Goal: Information Seeking & Learning: Learn about a topic

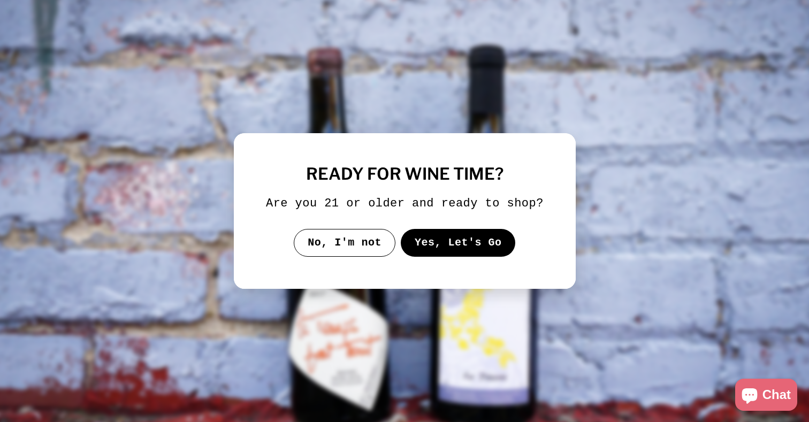
click at [479, 249] on button "Yes, Let's Go" at bounding box center [457, 243] width 115 height 28
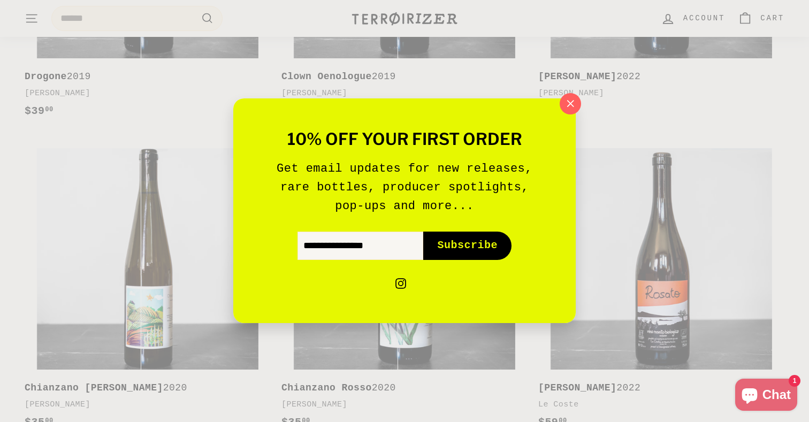
scroll to position [1479, 0]
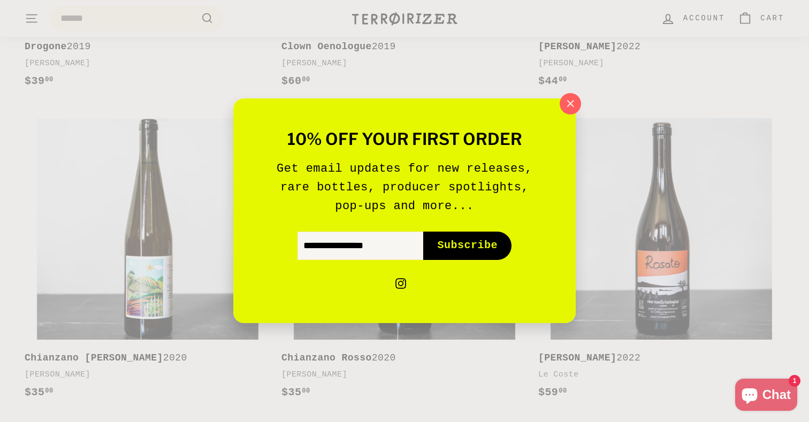
click at [558, 103] on div "10% off your first order Get email updates for new releases, rare bottles, prod…" at bounding box center [404, 210] width 342 height 225
click at [575, 105] on icon "button" at bounding box center [570, 104] width 16 height 16
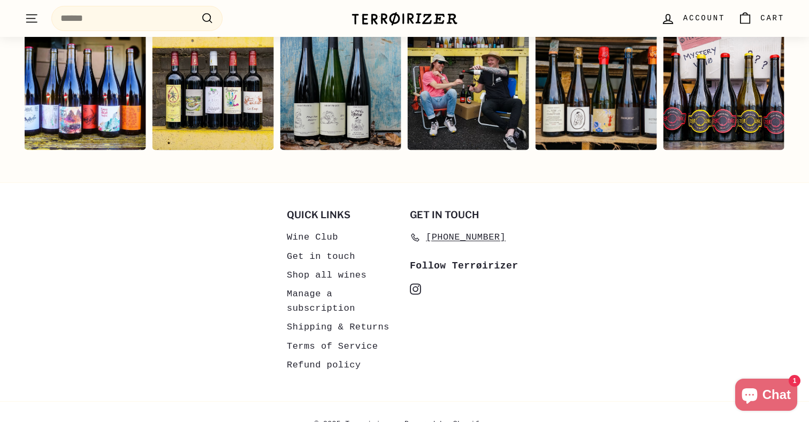
scroll to position [2220, 0]
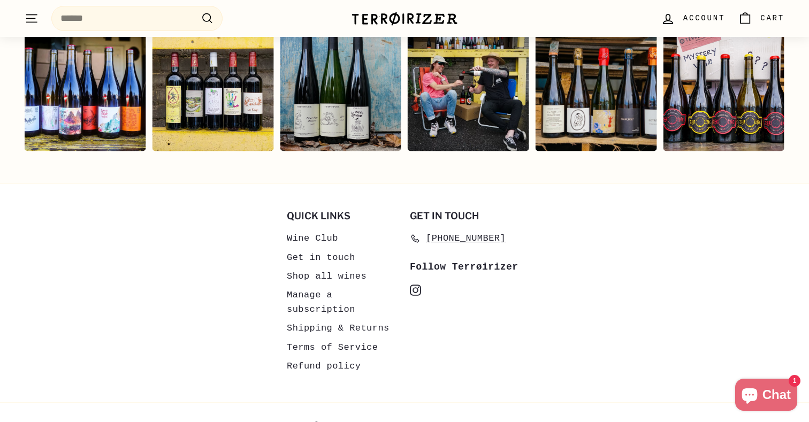
click at [303, 319] on link "Shipping & Returns" at bounding box center [338, 328] width 103 height 19
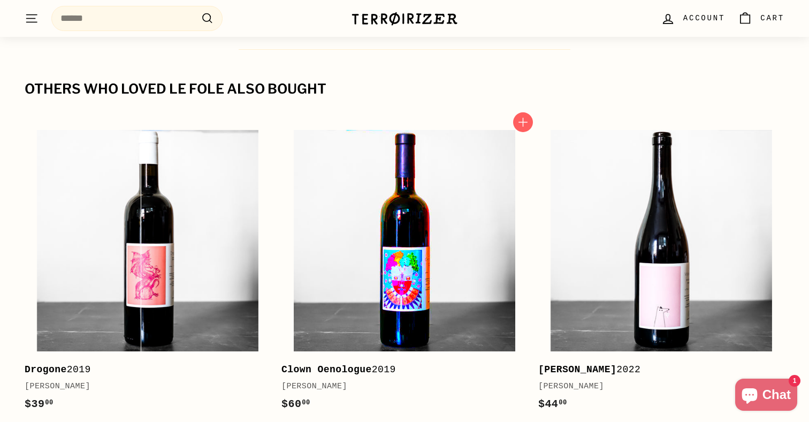
scroll to position [1154, 0]
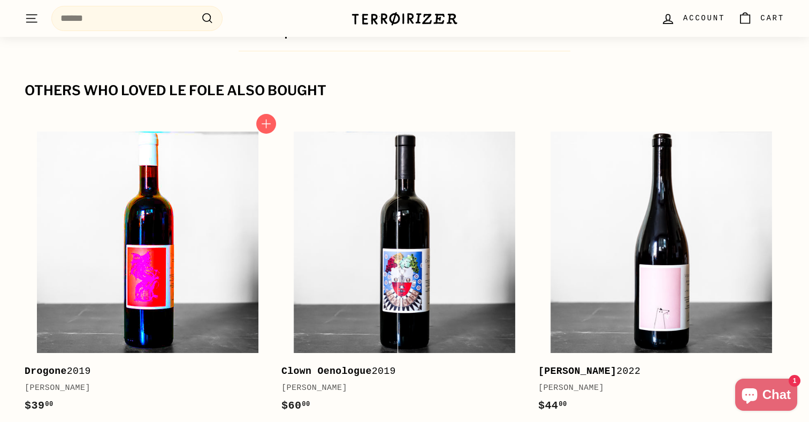
click at [175, 204] on img at bounding box center [147, 242] width 221 height 221
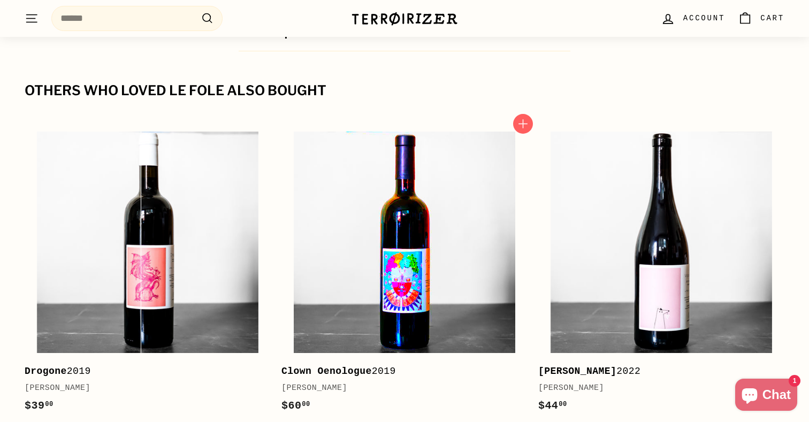
click at [415, 200] on img at bounding box center [404, 242] width 221 height 221
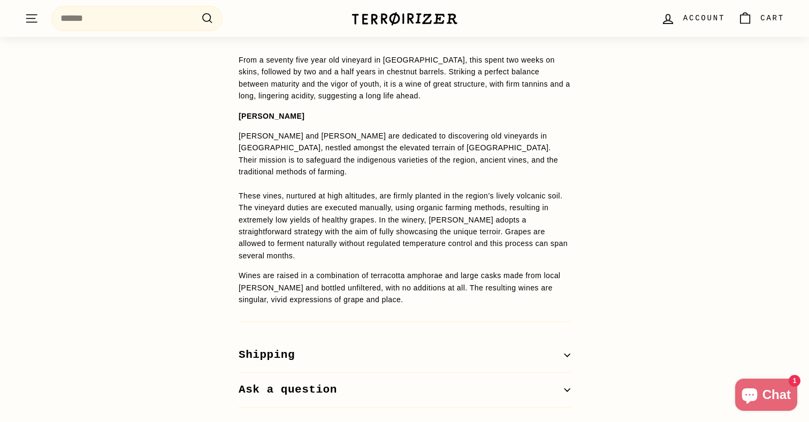
scroll to position [798, 0]
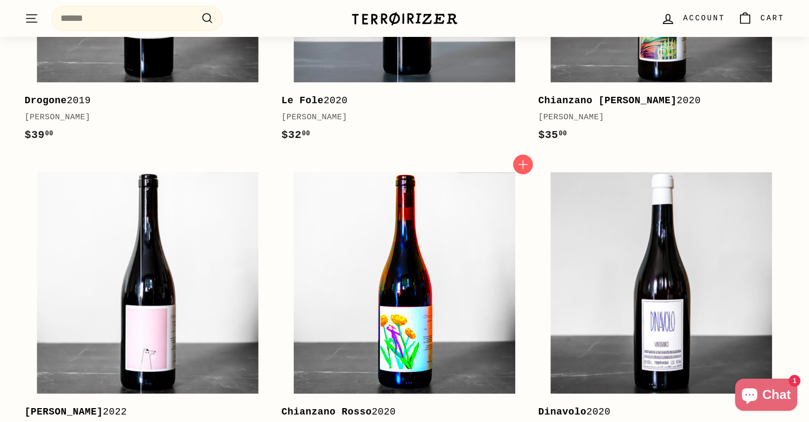
scroll to position [1471, 0]
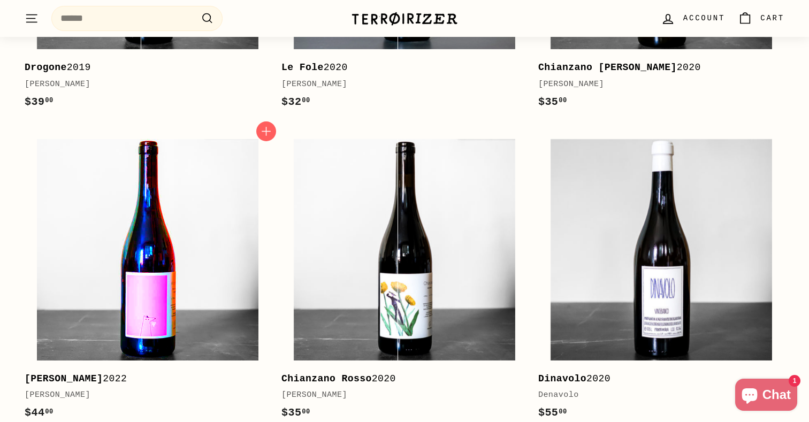
click at [139, 259] on img at bounding box center [147, 249] width 221 height 221
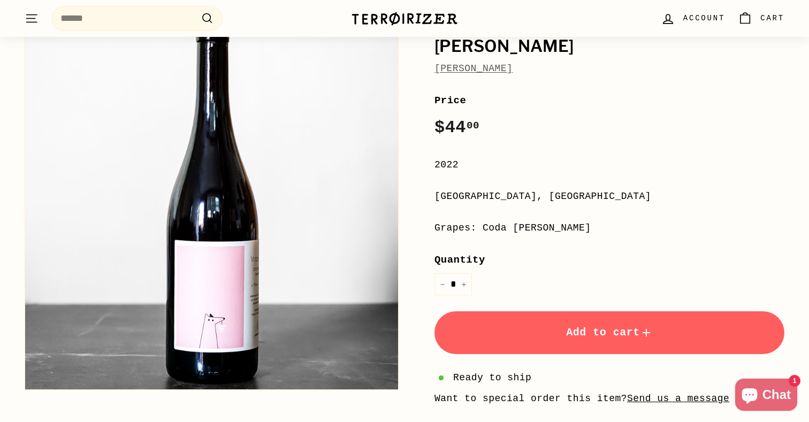
scroll to position [107, 0]
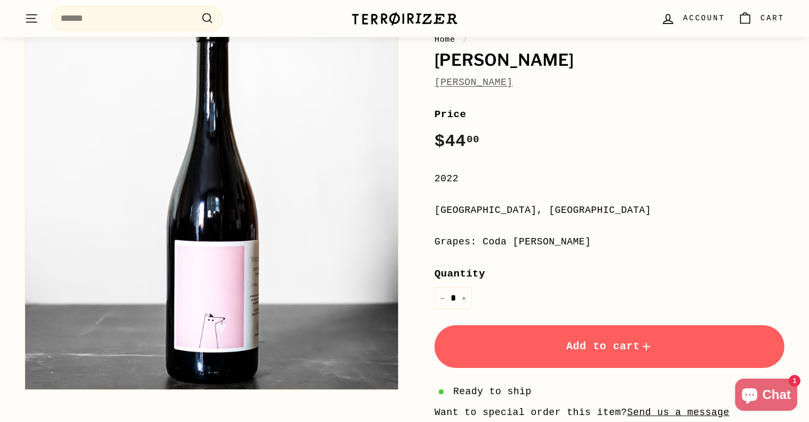
click at [469, 81] on link "[PERSON_NAME]" at bounding box center [473, 82] width 78 height 11
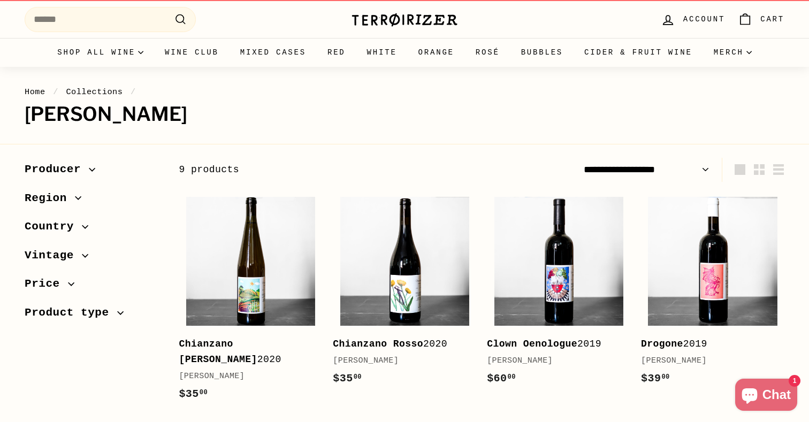
scroll to position [18, 0]
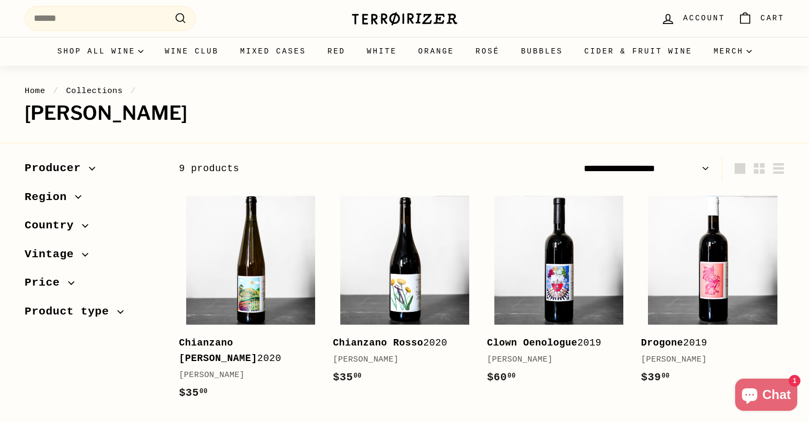
select select "**********"
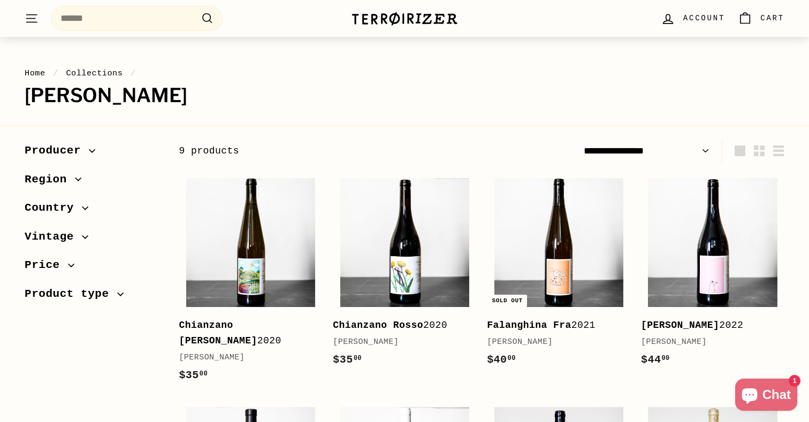
scroll to position [41, 0]
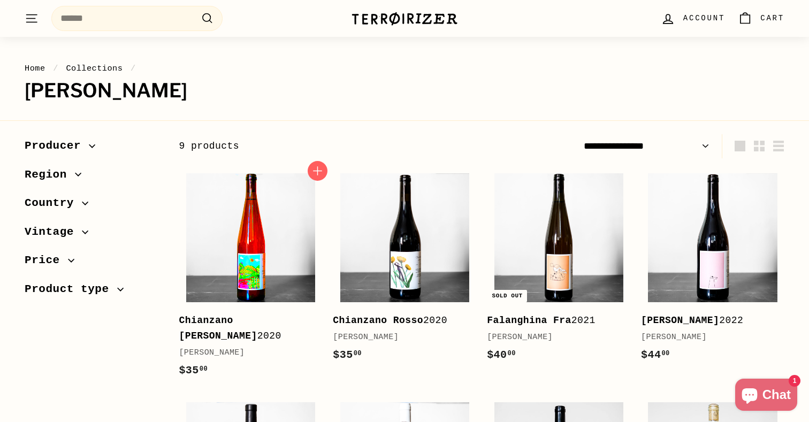
click at [288, 254] on img at bounding box center [250, 237] width 129 height 129
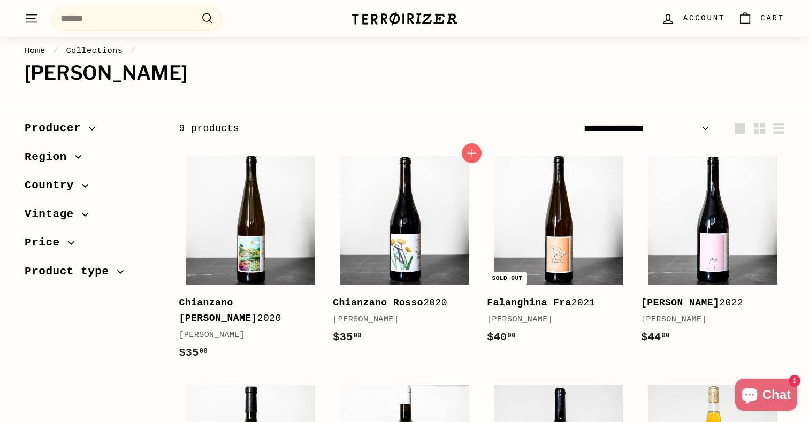
scroll to position [82, 0]
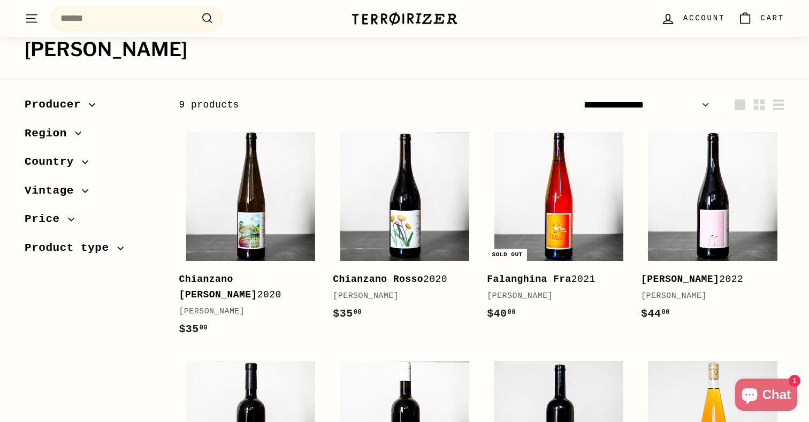
click at [525, 213] on img at bounding box center [558, 196] width 129 height 129
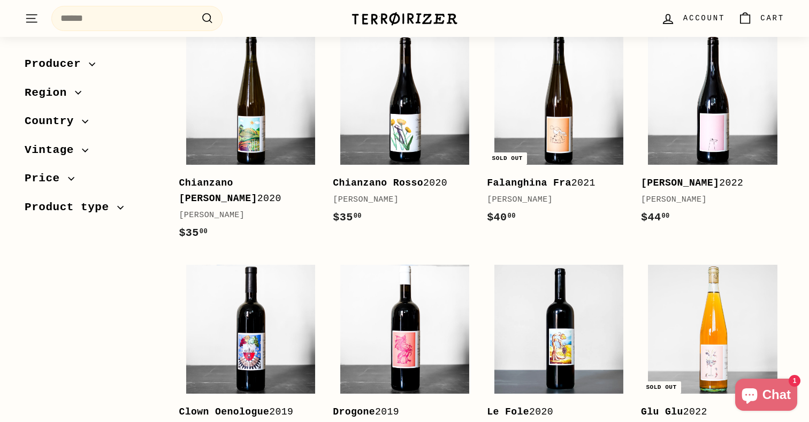
scroll to position [12, 0]
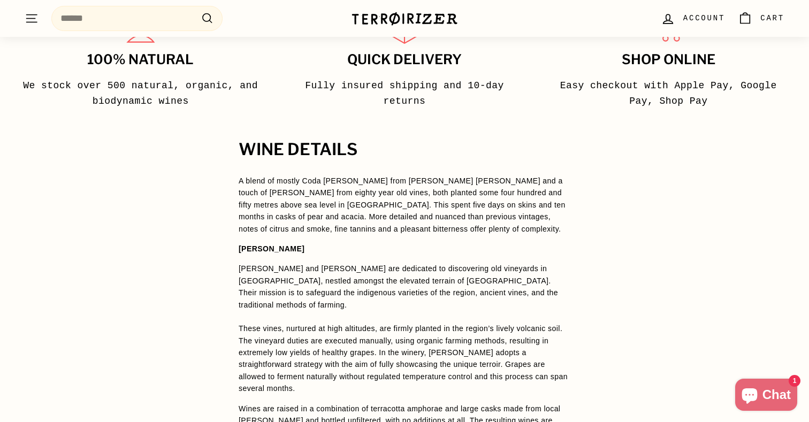
scroll to position [683, 0]
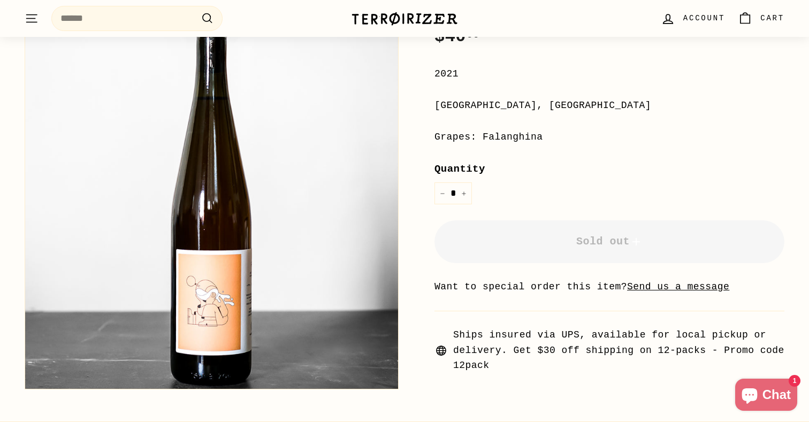
scroll to position [265, 0]
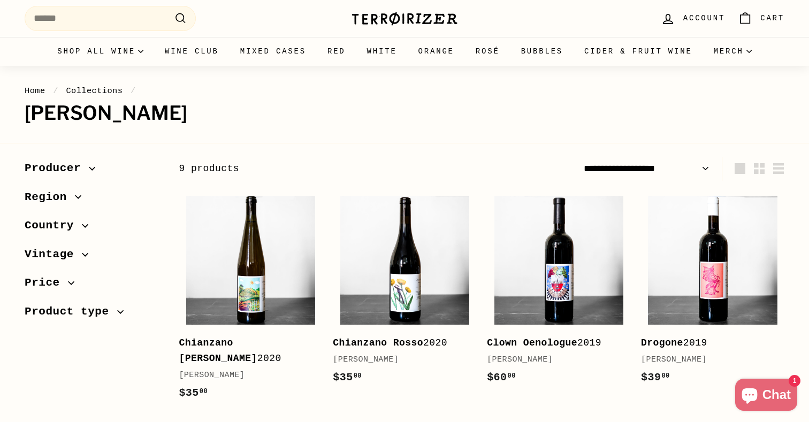
scroll to position [18, 0]
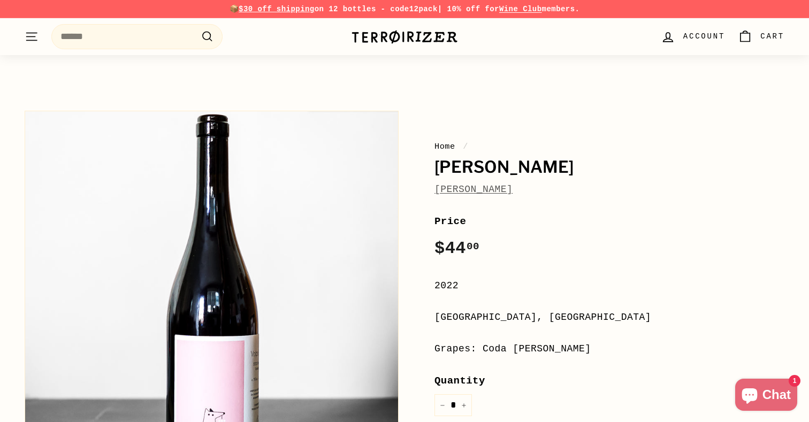
scroll to position [107, 0]
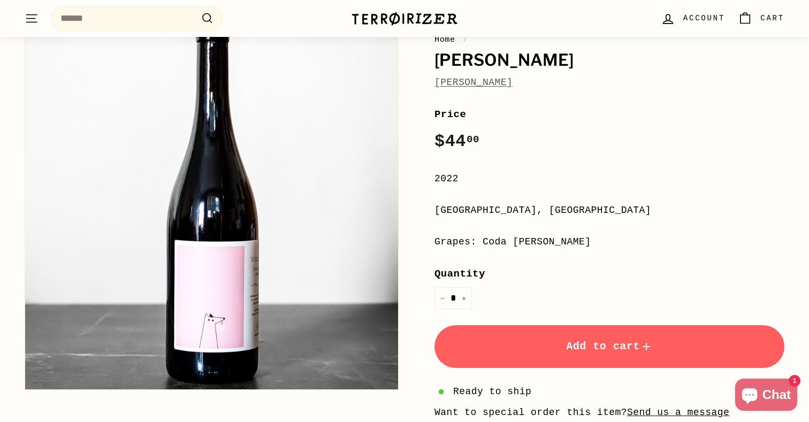
click at [39, 16] on button ". . . Site navigation" at bounding box center [31, 19] width 27 height 32
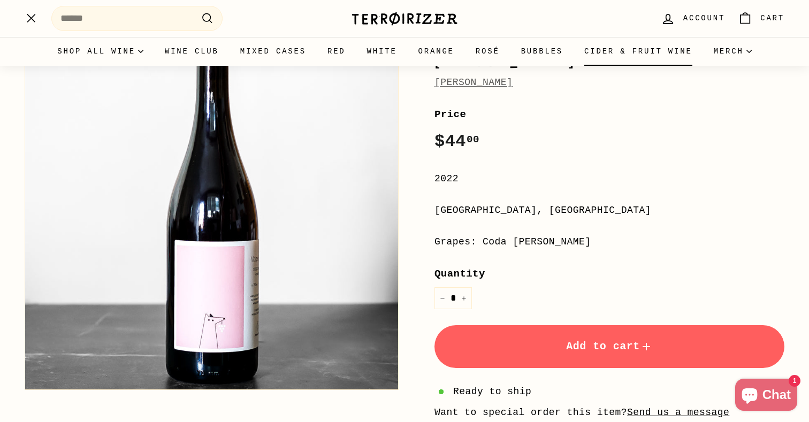
click at [615, 49] on link "Cider & Fruit Wine" at bounding box center [637, 51] width 129 height 29
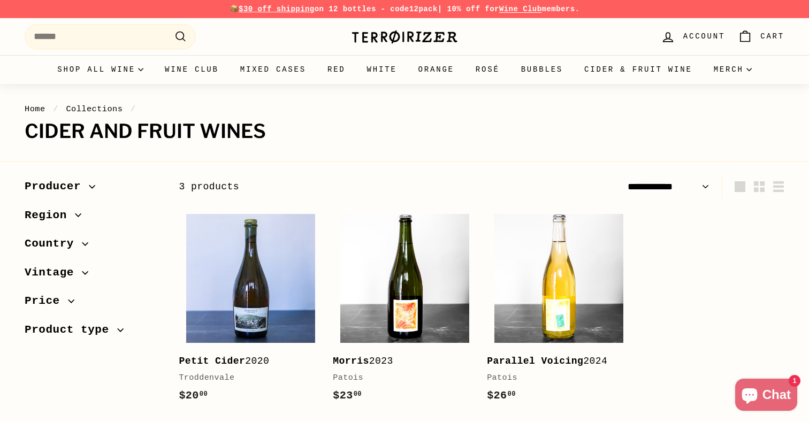
select select "**********"
click at [530, 72] on link "Bubbles" at bounding box center [541, 69] width 63 height 29
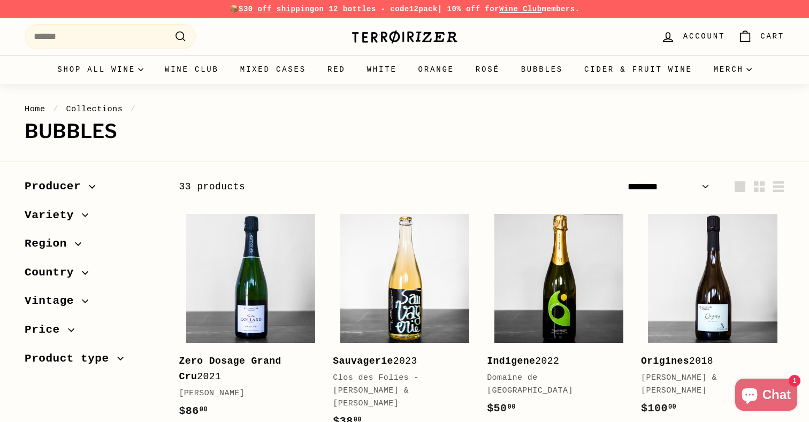
select select "******"
click at [434, 72] on link "Orange" at bounding box center [436, 69] width 57 height 29
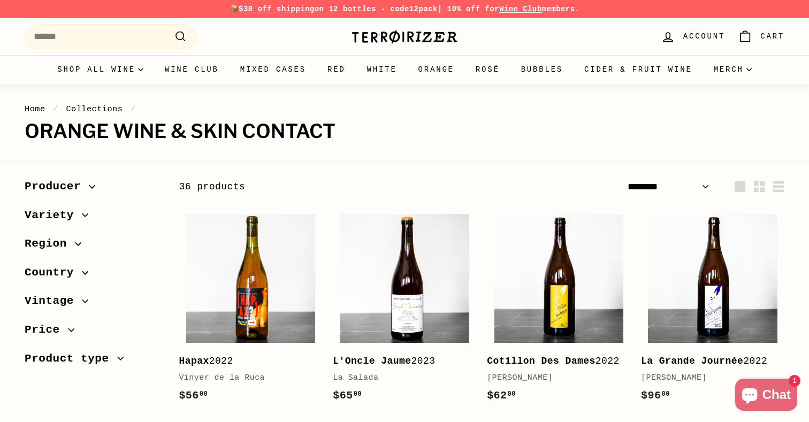
select select "******"
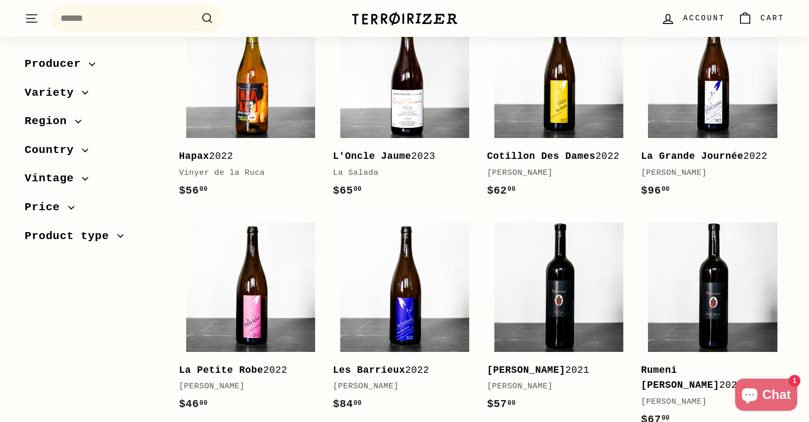
scroll to position [266, 0]
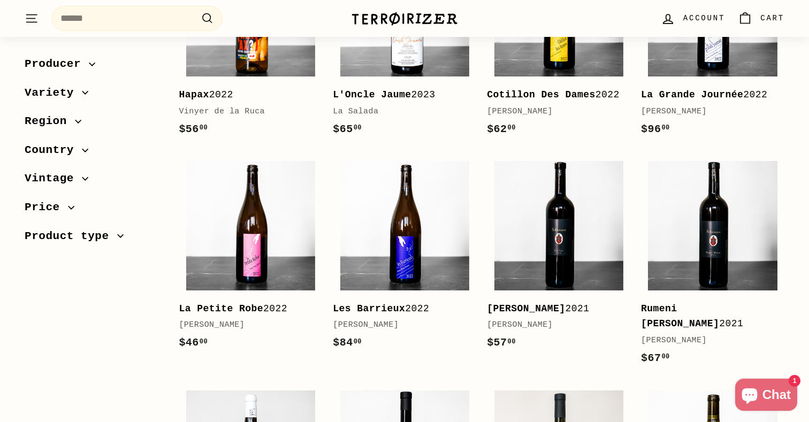
click at [78, 57] on span "Producer" at bounding box center [57, 64] width 64 height 18
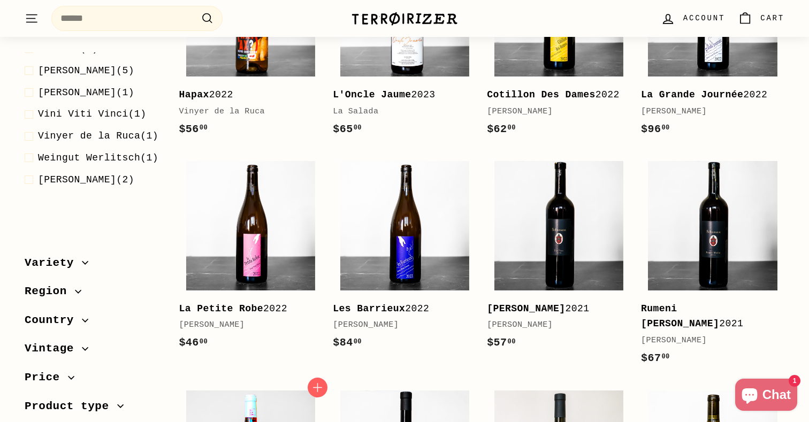
scroll to position [317, 0]
click at [296, 362] on link "La Petite Robe 2022 [PERSON_NAME] $46 00 $46.00" at bounding box center [250, 258] width 143 height 208
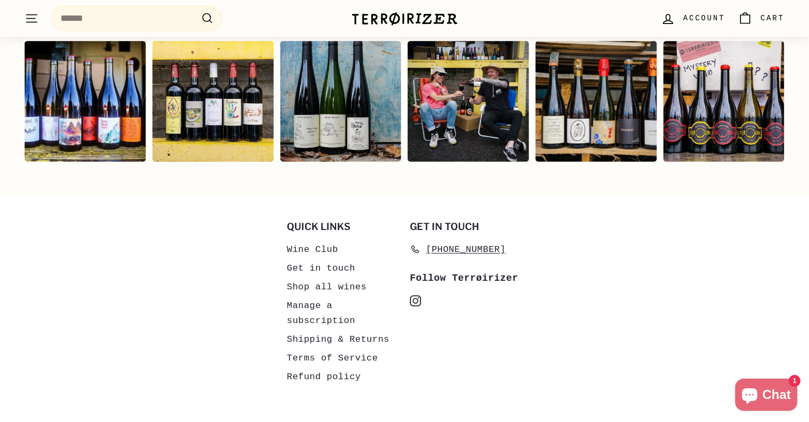
scroll to position [2228, 0]
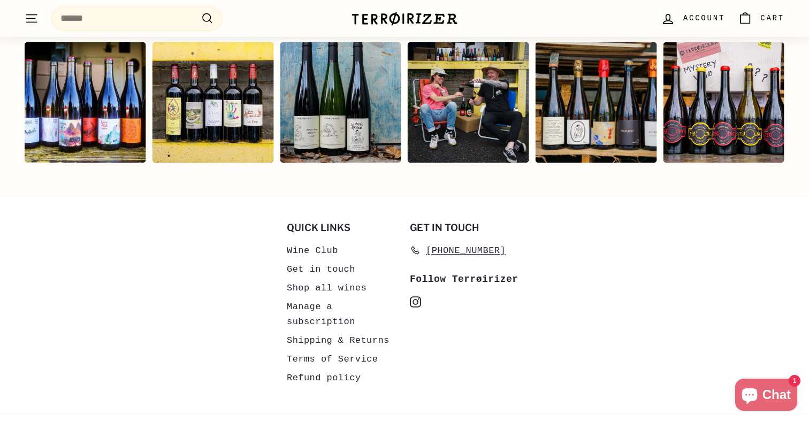
click at [308, 331] on link "Shipping & Returns" at bounding box center [338, 340] width 103 height 19
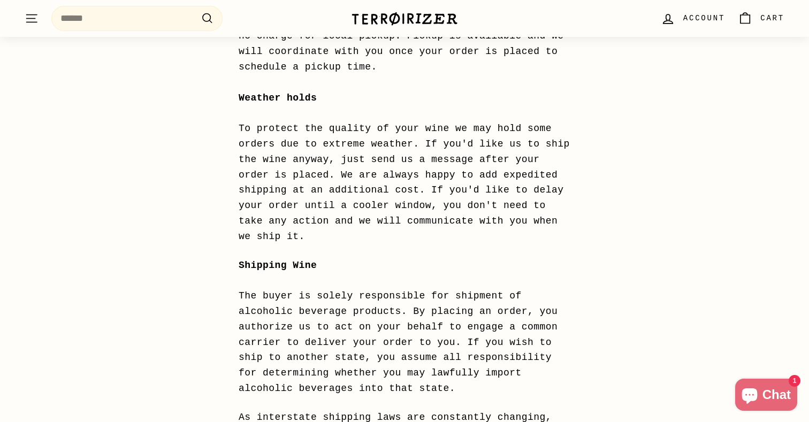
scroll to position [266, 0]
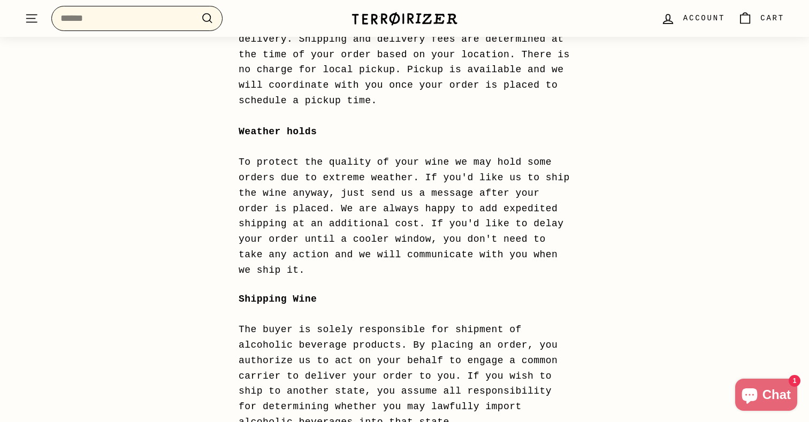
click at [172, 27] on input "Search" at bounding box center [136, 18] width 171 height 25
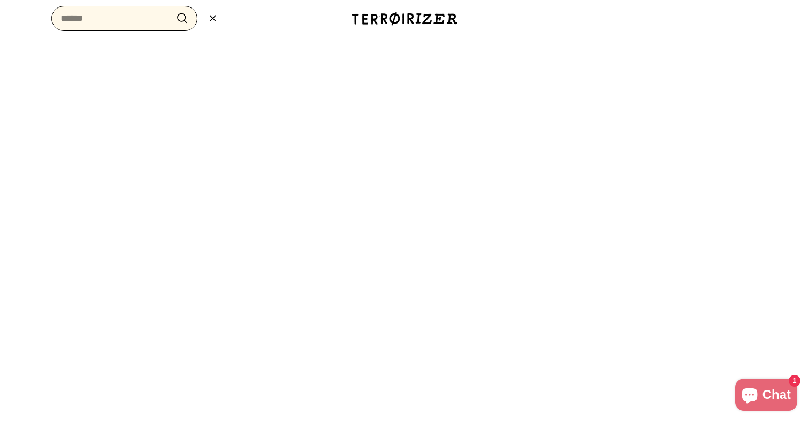
paste input "**********"
type input "**********"
click at [182, 18] on button ".cls-1{fill:none;stroke:#000;stroke-miterlimit:10;stroke-width:2px} Search" at bounding box center [182, 18] width 20 height 17
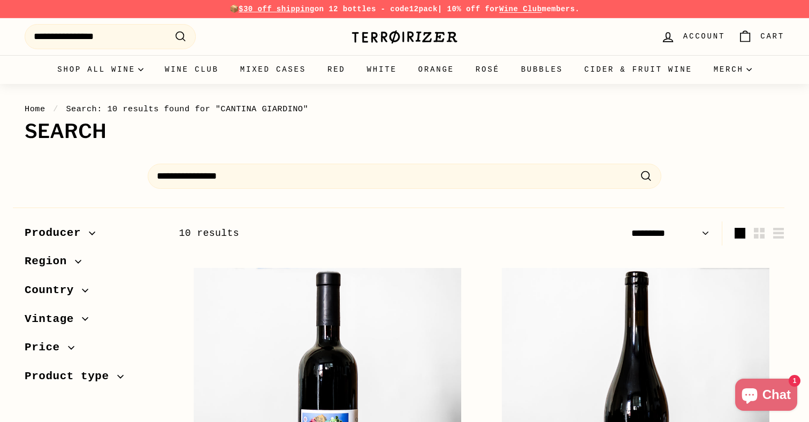
select select "*********"
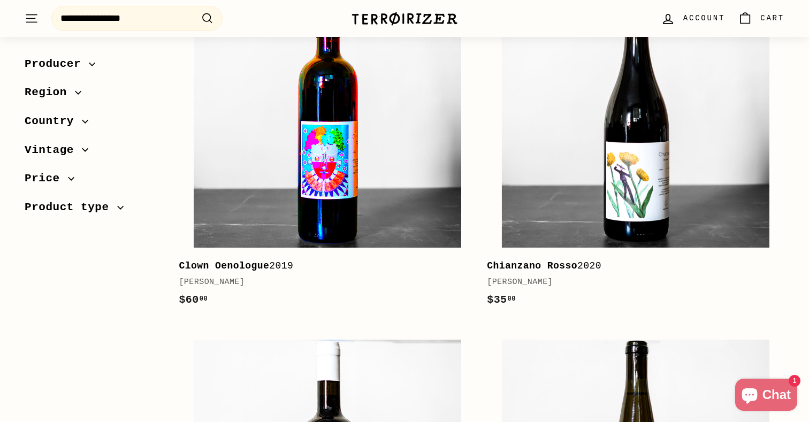
scroll to position [288, 0]
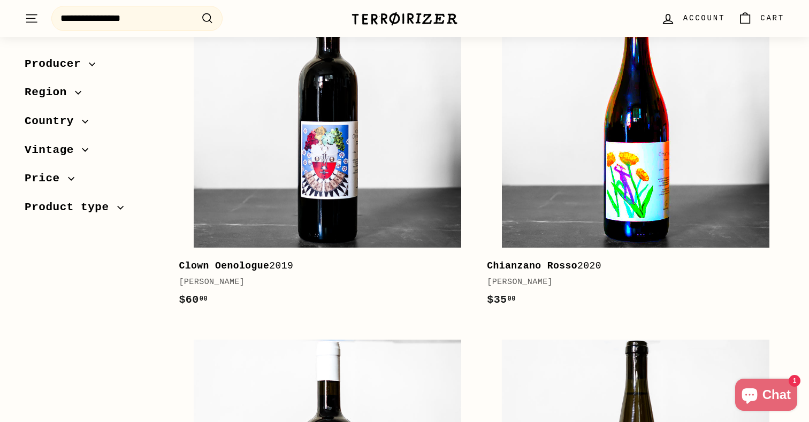
click at [556, 200] on img at bounding box center [635, 113] width 267 height 267
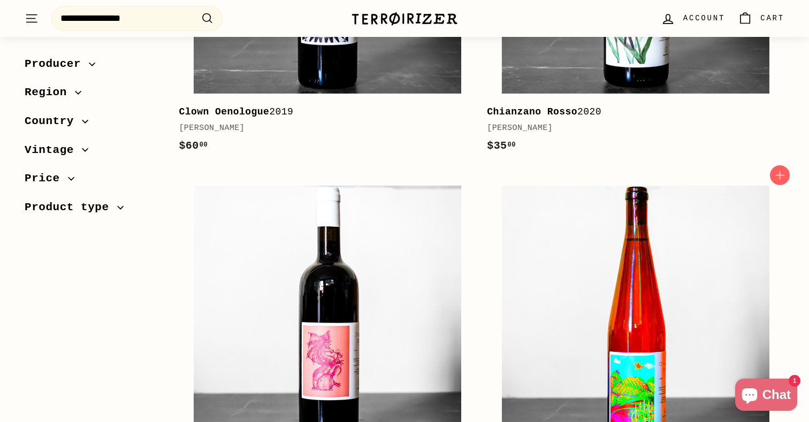
scroll to position [463, 0]
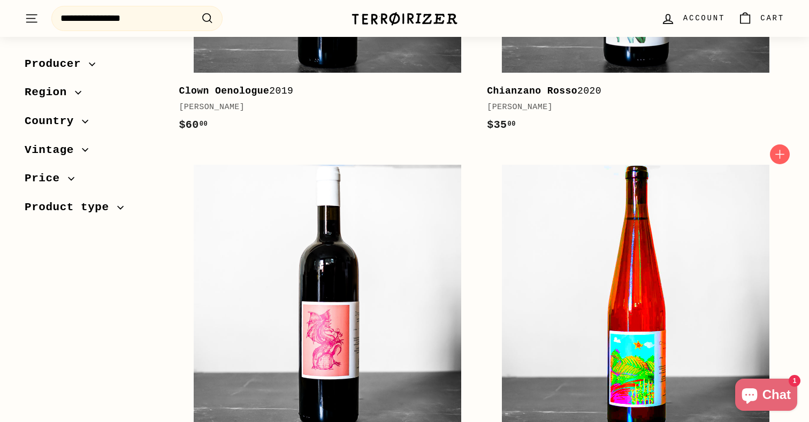
click at [634, 341] on img at bounding box center [635, 298] width 267 height 267
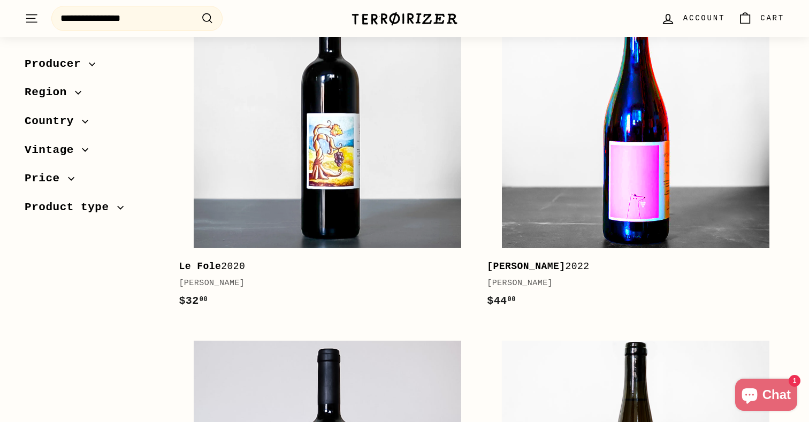
scroll to position [1020, 0]
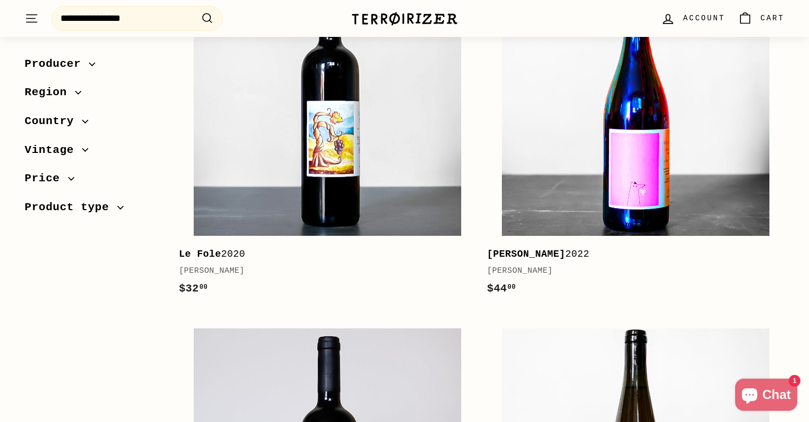
click at [601, 199] on img at bounding box center [635, 101] width 267 height 267
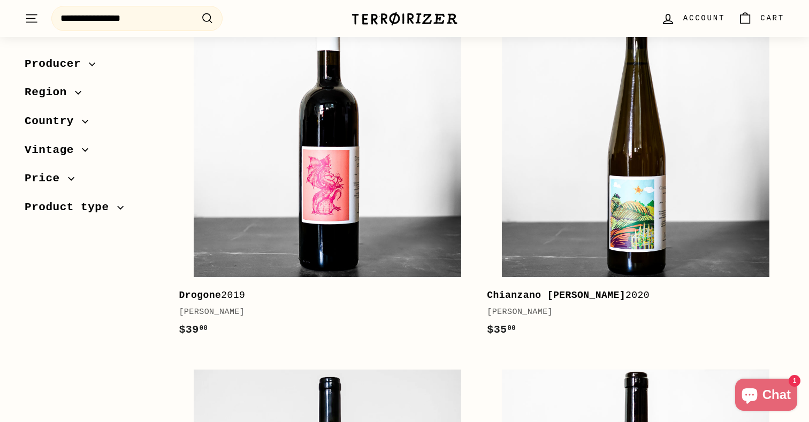
scroll to position [606, 0]
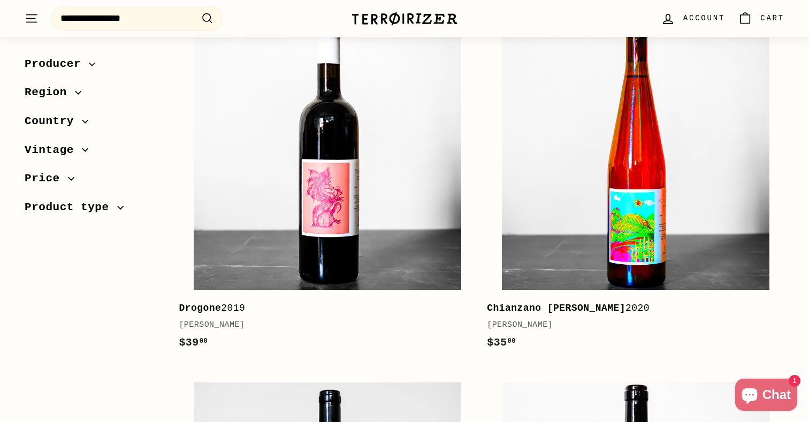
click at [567, 242] on img at bounding box center [635, 155] width 267 height 267
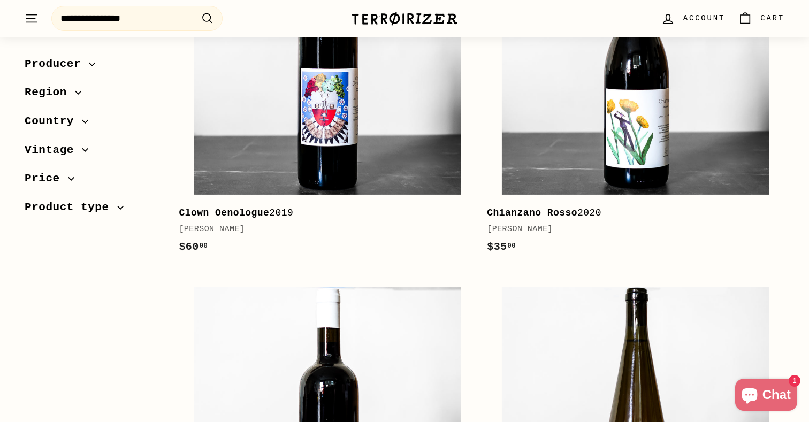
scroll to position [213, 0]
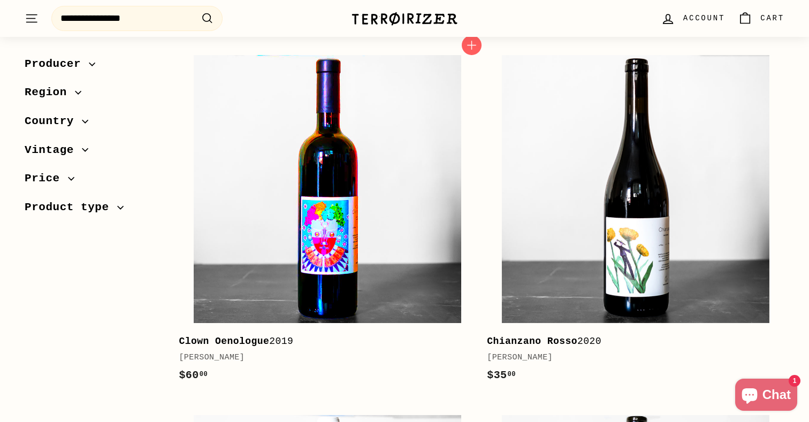
click at [270, 204] on img at bounding box center [327, 188] width 267 height 267
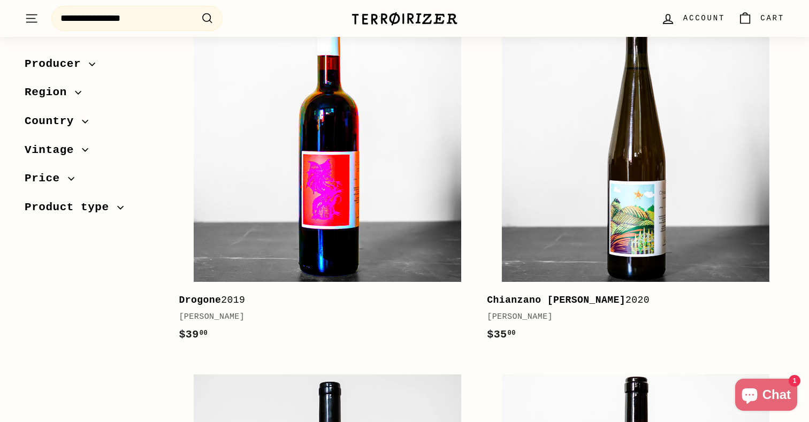
scroll to position [631, 0]
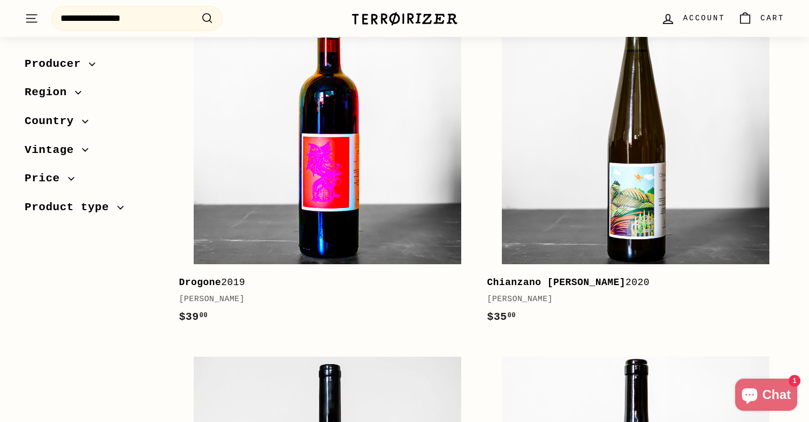
click at [369, 195] on img at bounding box center [327, 130] width 267 height 267
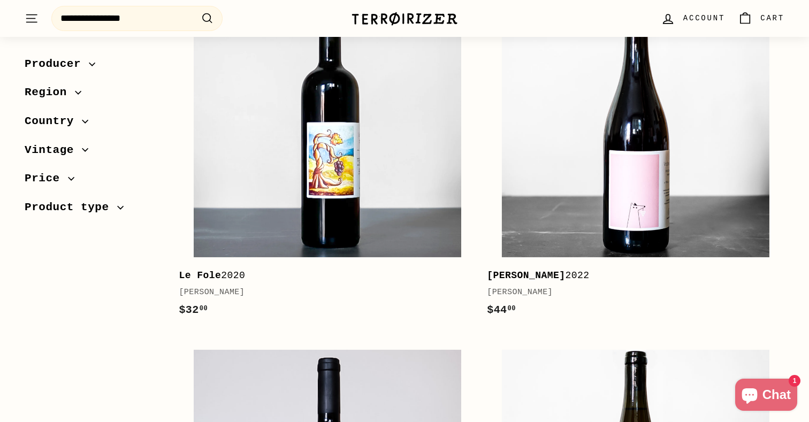
scroll to position [1001, 0]
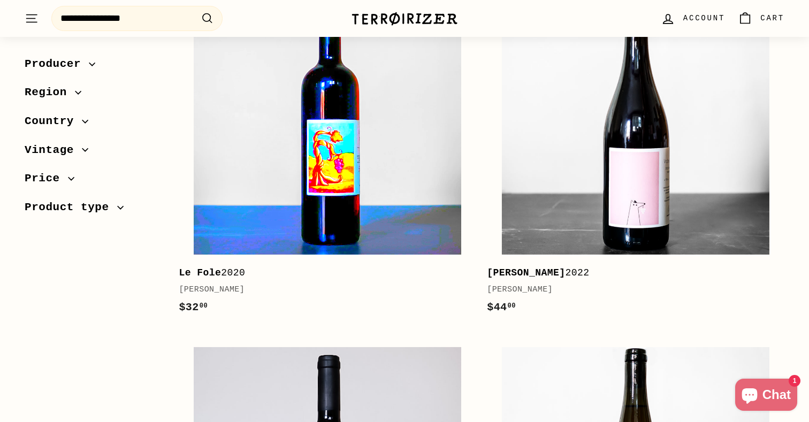
click at [344, 213] on img at bounding box center [327, 120] width 267 height 267
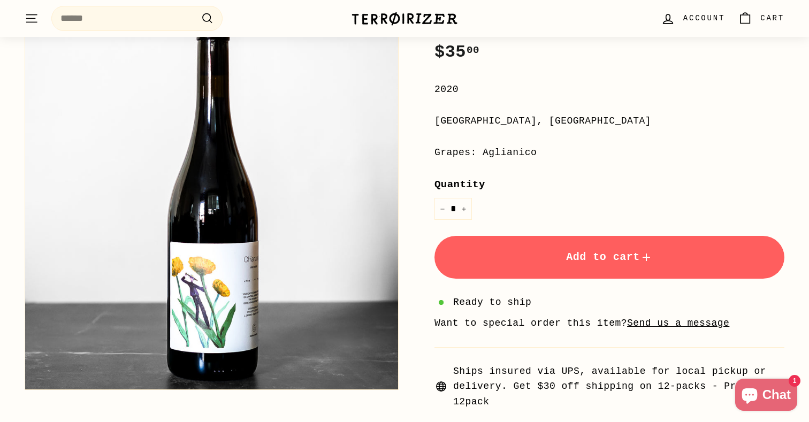
scroll to position [192, 0]
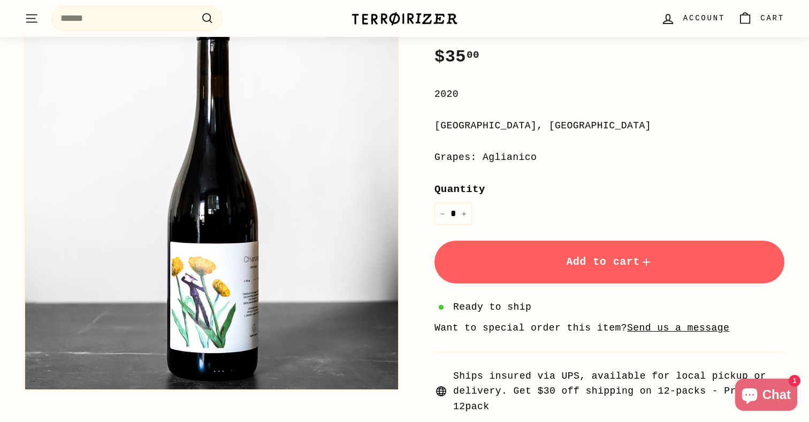
click at [495, 251] on button "Add to cart" at bounding box center [609, 262] width 350 height 43
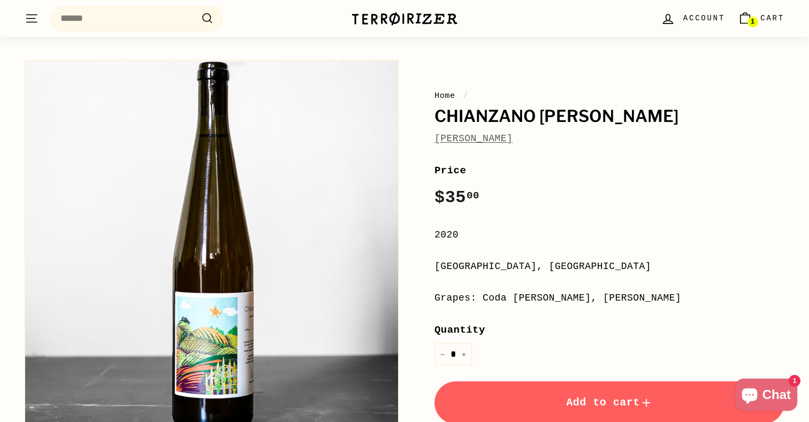
scroll to position [61, 0]
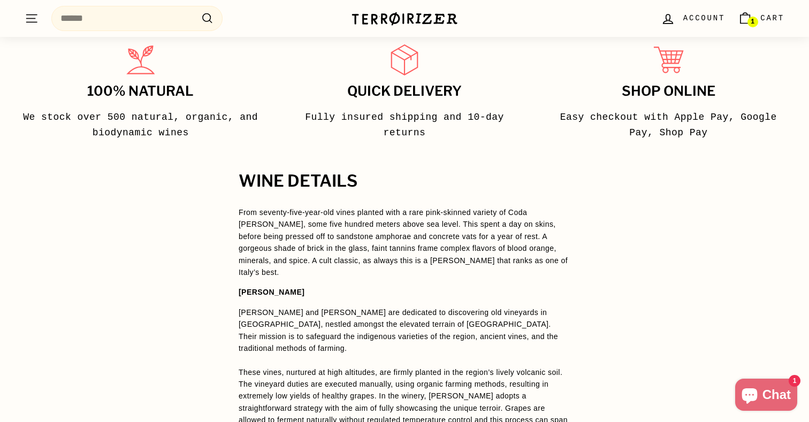
scroll to position [646, 0]
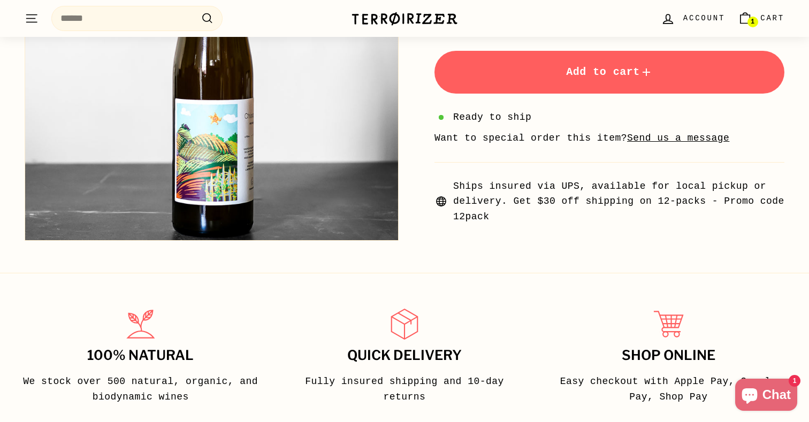
scroll to position [214, 0]
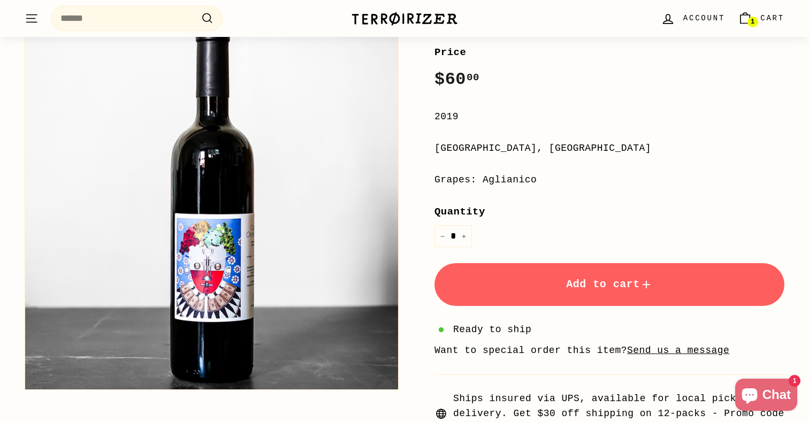
scroll to position [174, 0]
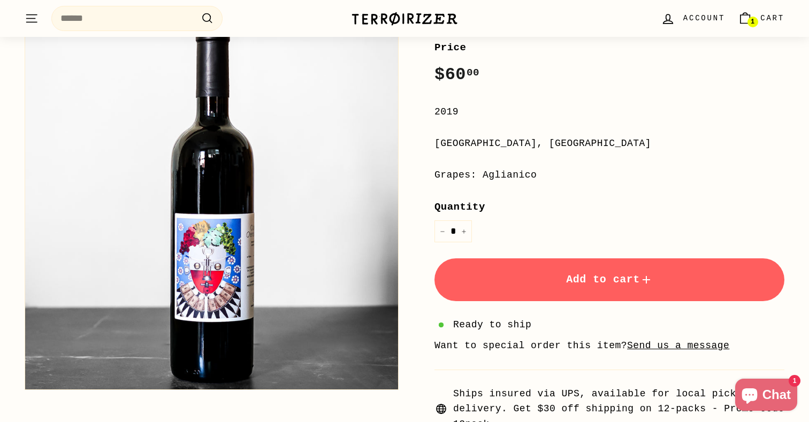
click at [239, 270] on button "Zoom" at bounding box center [211, 203] width 373 height 373
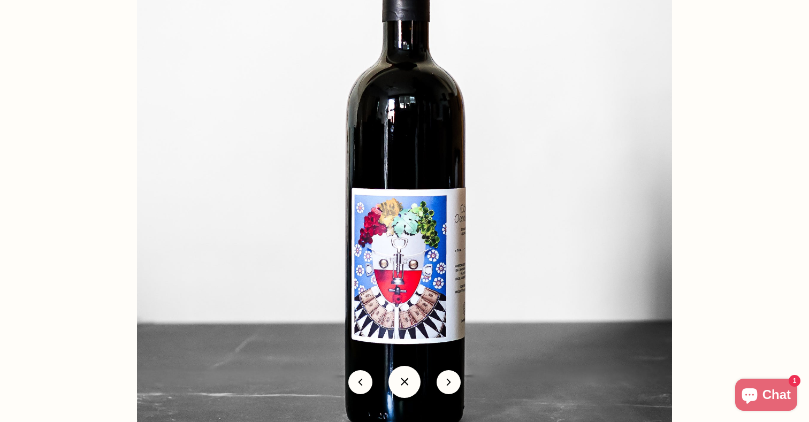
click at [443, 384] on button "icon-chevron" at bounding box center [449, 382] width 24 height 24
click at [451, 381] on button "icon-chevron" at bounding box center [449, 382] width 24 height 24
click at [382, 380] on div "icon-chevron" at bounding box center [404, 382] width 809 height 48
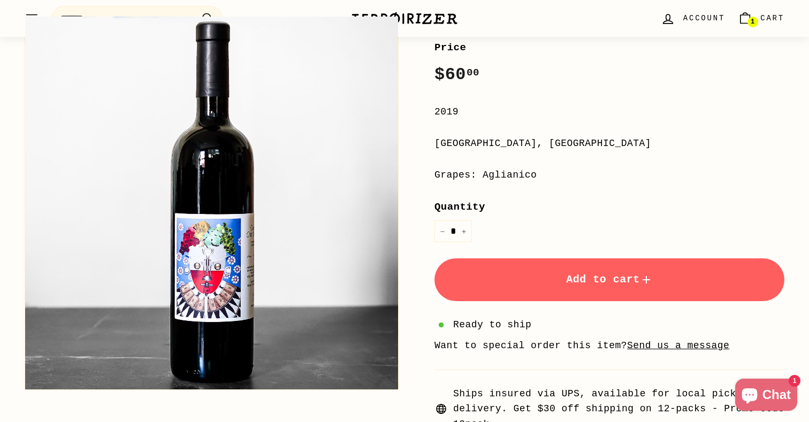
click at [414, 380] on div at bounding box center [403, 214] width 757 height 395
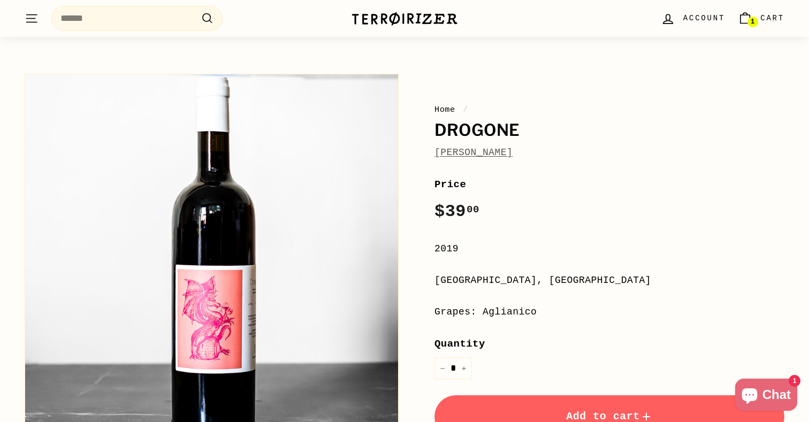
scroll to position [37, 0]
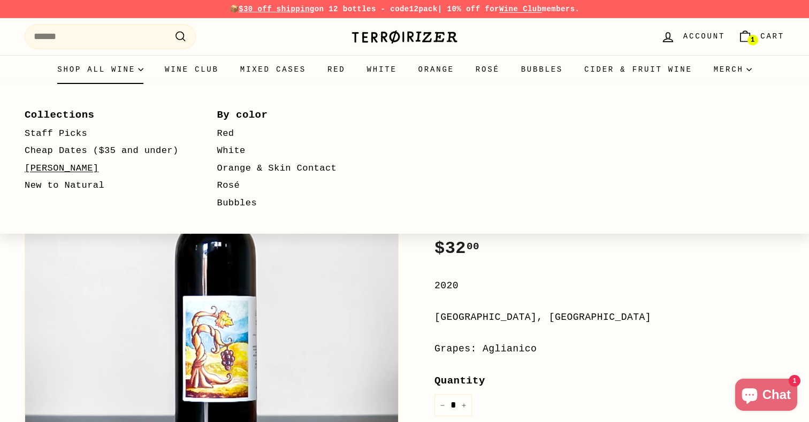
click at [74, 164] on link "[PERSON_NAME]" at bounding box center [106, 169] width 162 height 18
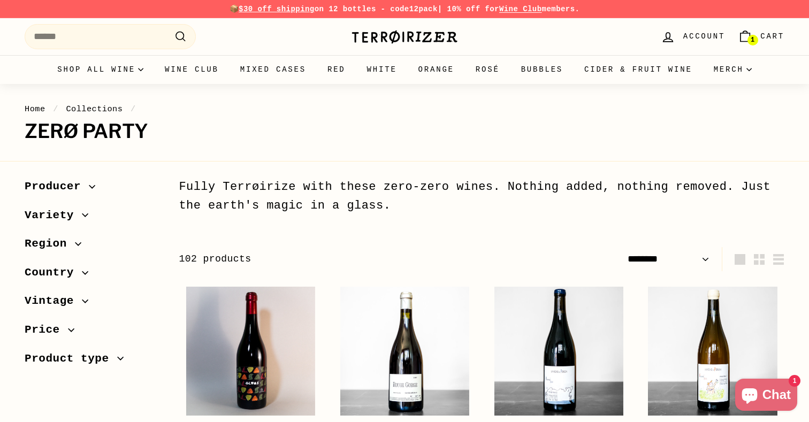
select select "******"
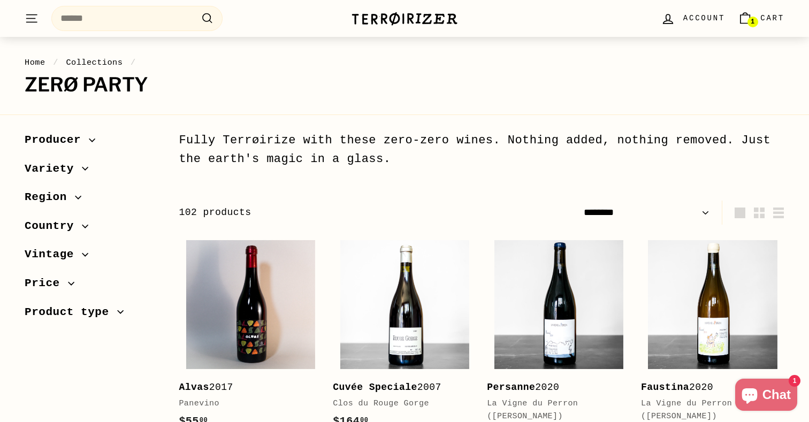
scroll to position [48, 0]
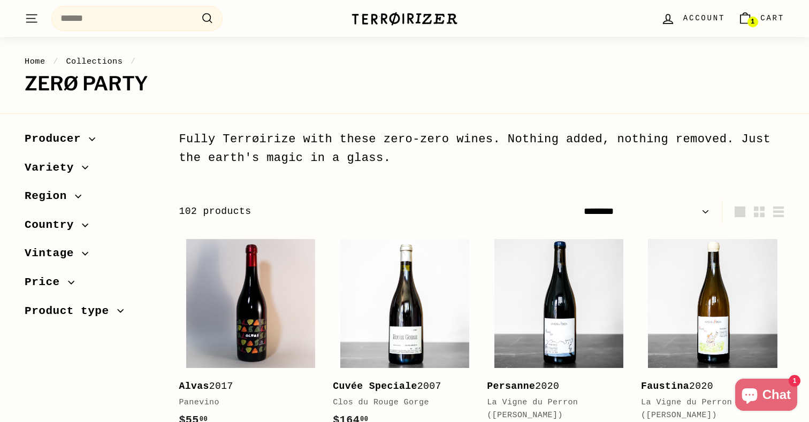
click at [75, 217] on span "Country" at bounding box center [53, 225] width 57 height 18
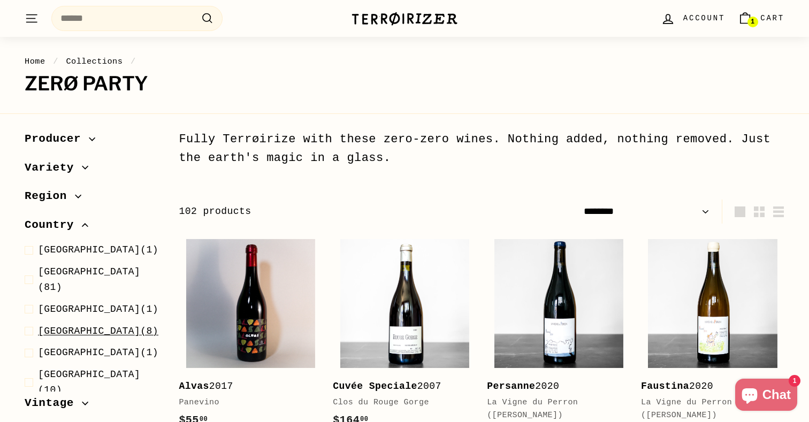
click at [57, 326] on span "[GEOGRAPHIC_DATA]" at bounding box center [89, 331] width 102 height 11
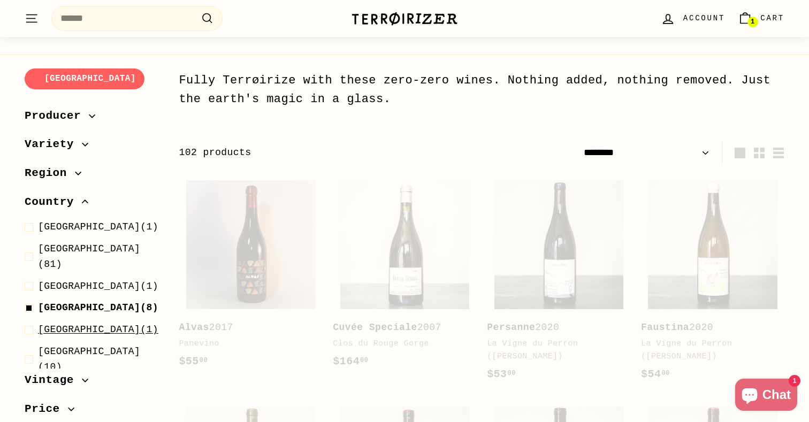
scroll to position [132, 0]
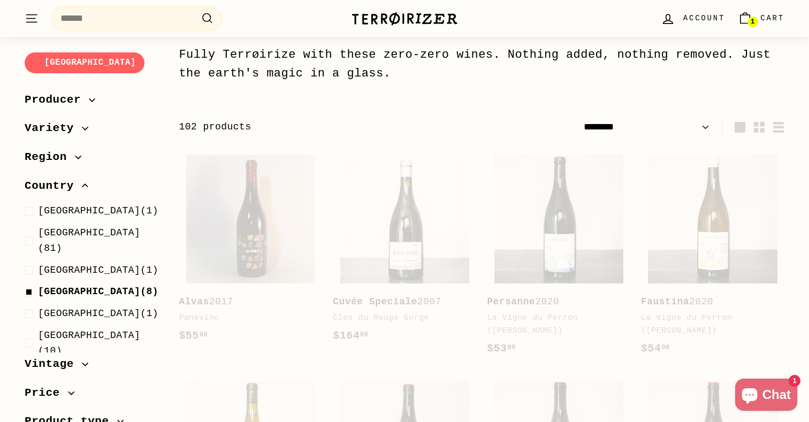
select select "******"
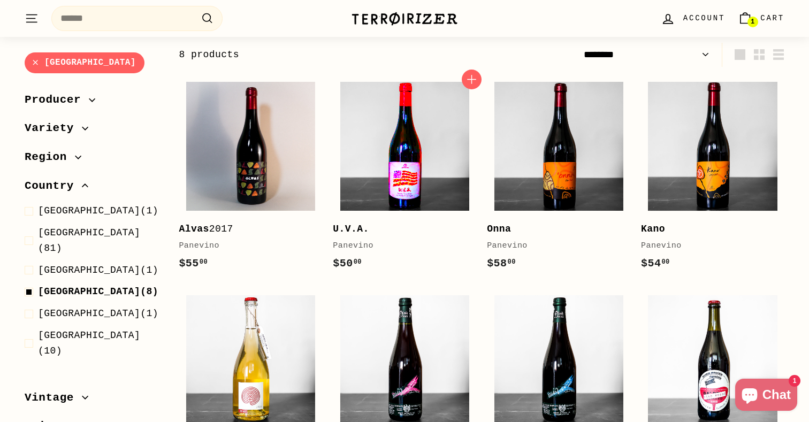
click at [437, 176] on img at bounding box center [404, 146] width 129 height 129
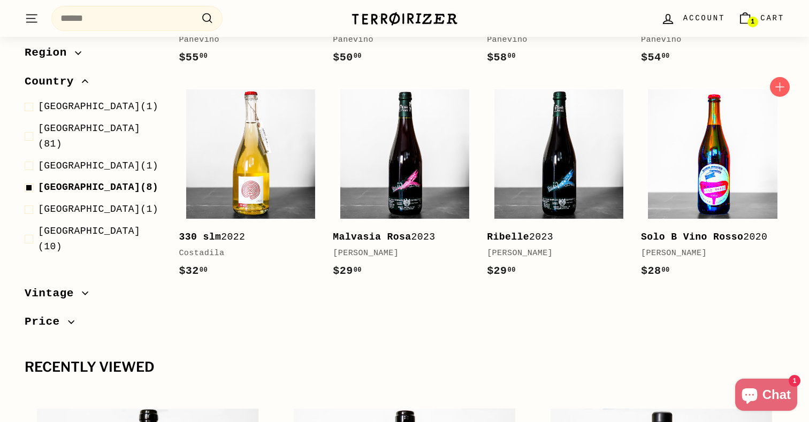
scroll to position [336, 0]
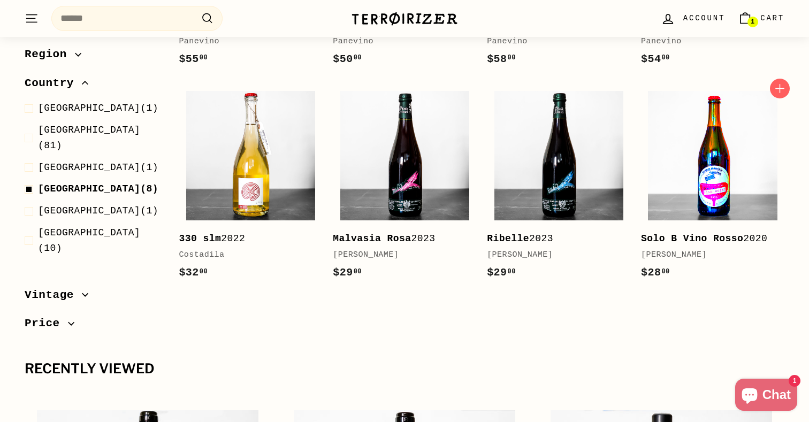
click at [711, 198] on img at bounding box center [712, 155] width 129 height 129
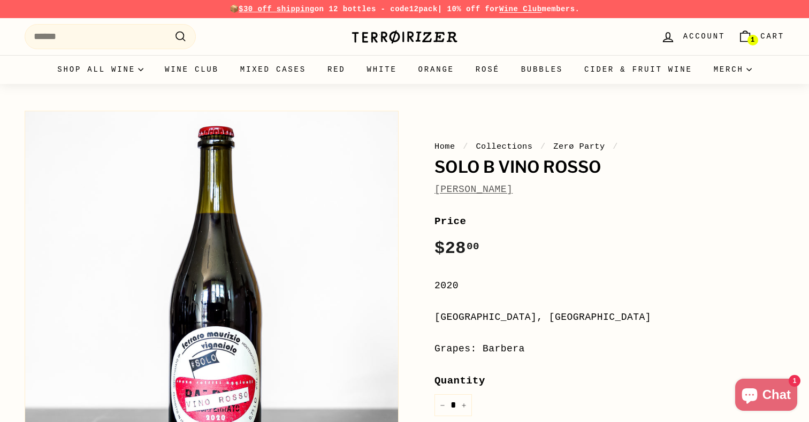
click at [457, 191] on link "[PERSON_NAME]" at bounding box center [473, 189] width 78 height 11
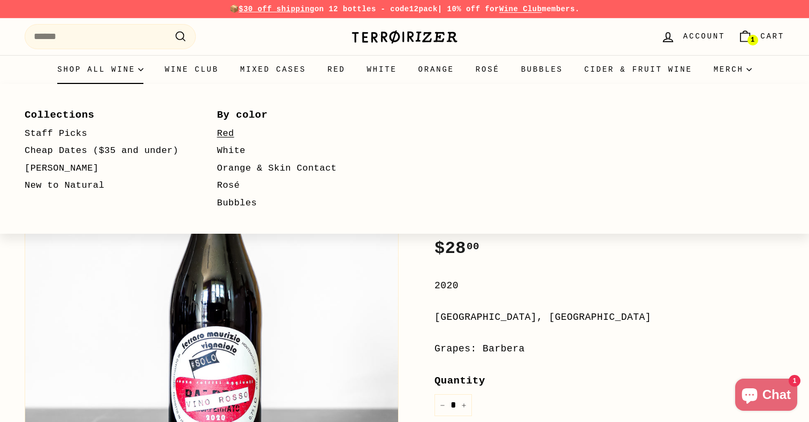
click at [217, 133] on link "Red" at bounding box center [298, 134] width 162 height 18
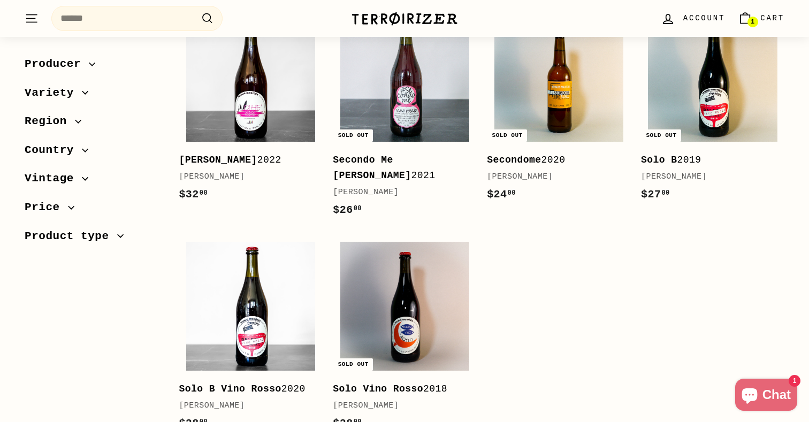
scroll to position [205, 0]
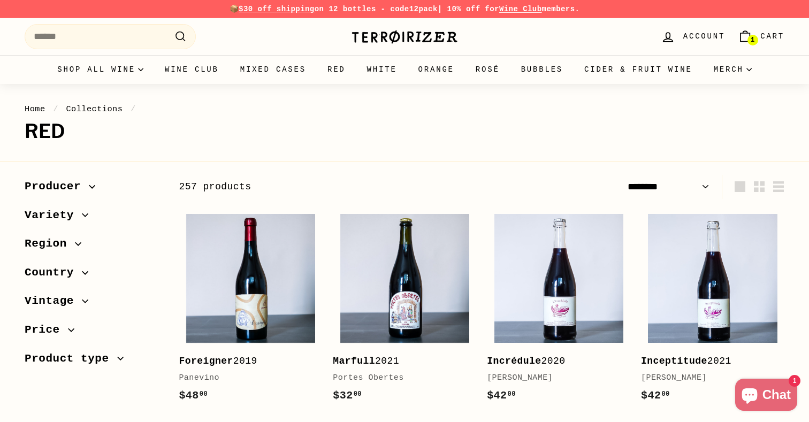
select select "******"
click at [70, 273] on span "Country" at bounding box center [53, 273] width 57 height 18
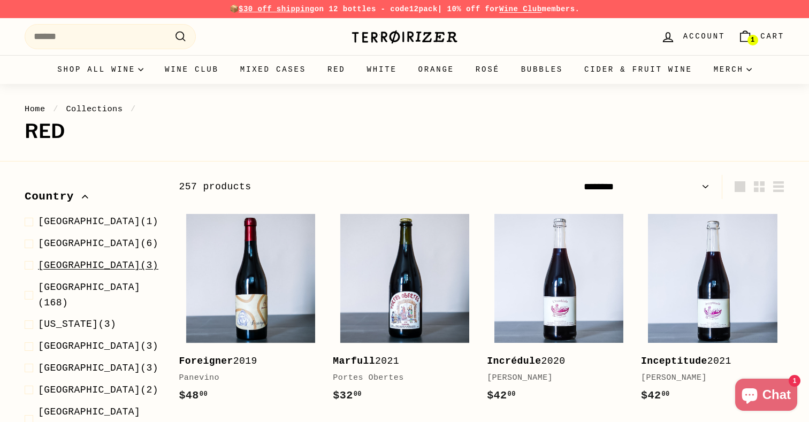
scroll to position [83, 0]
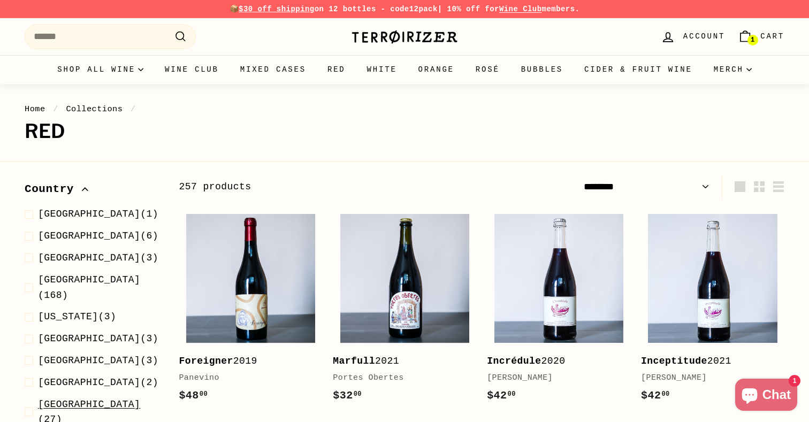
click at [62, 399] on span "[GEOGRAPHIC_DATA]" at bounding box center [89, 404] width 102 height 11
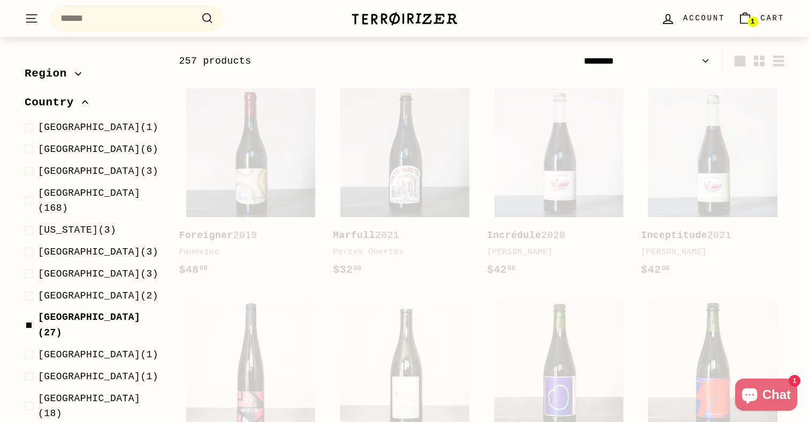
scroll to position [132, 0]
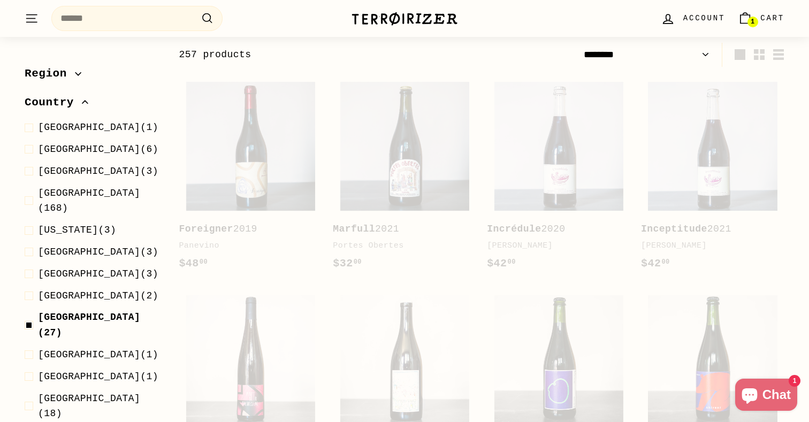
select select "******"
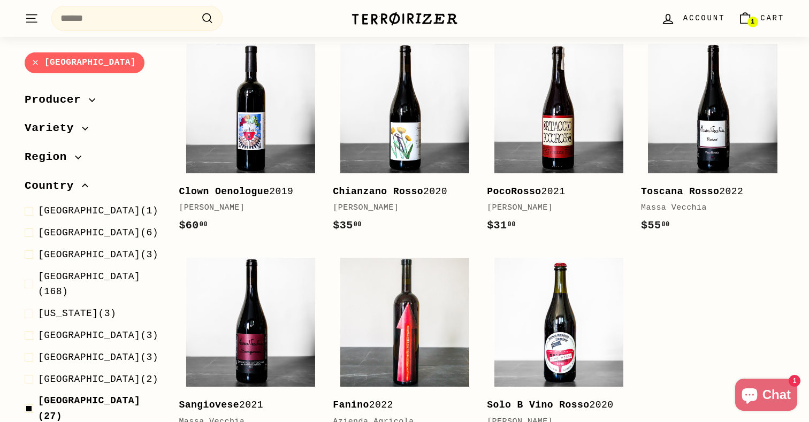
scroll to position [176, 0]
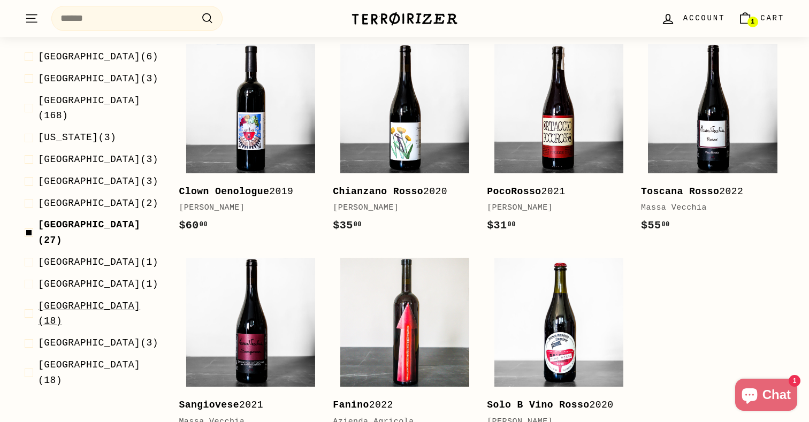
click at [73, 298] on span "Spain (18)" at bounding box center [100, 313] width 124 height 31
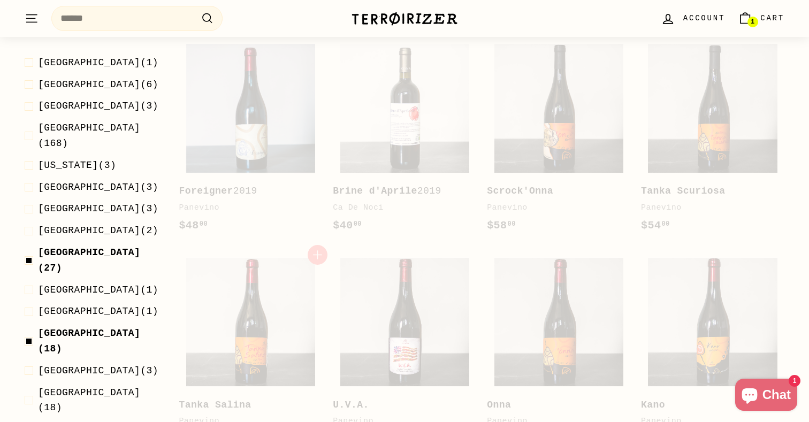
scroll to position [132, 0]
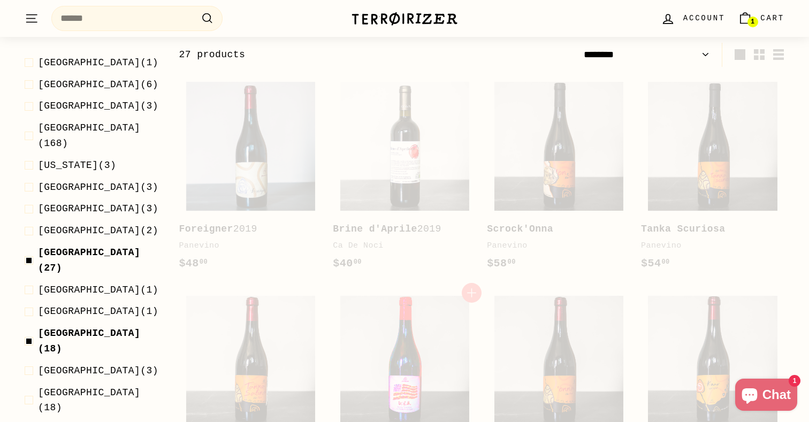
select select "******"
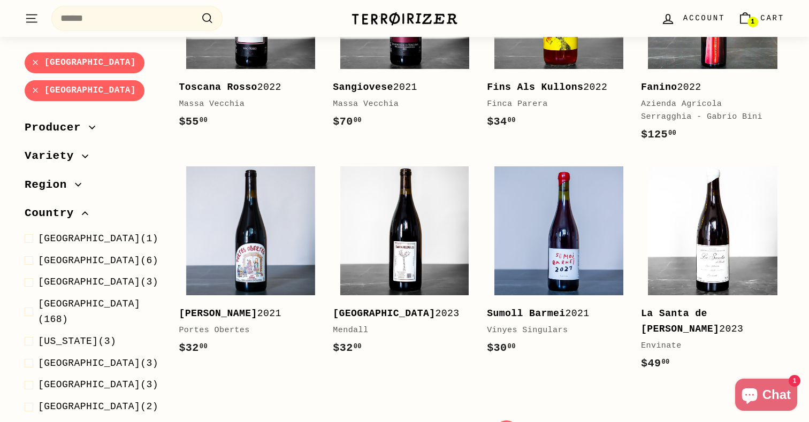
scroll to position [2063, 0]
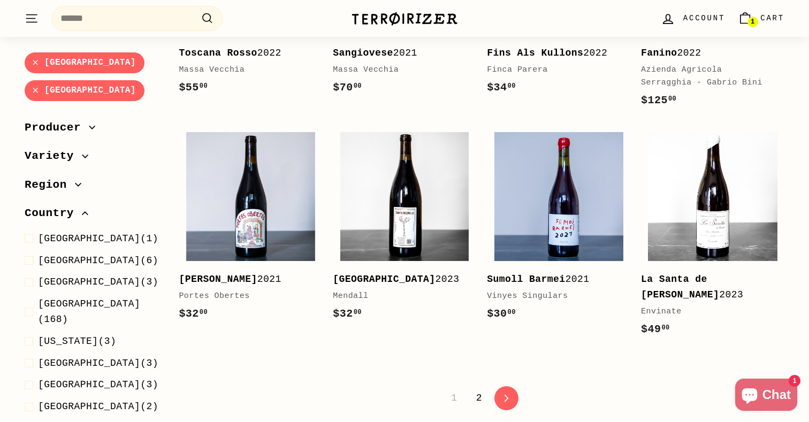
click at [478, 391] on link "2" at bounding box center [479, 398] width 19 height 18
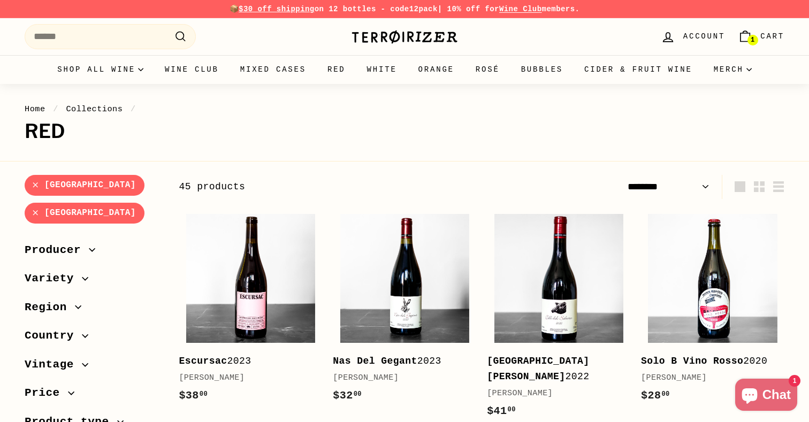
select select "******"
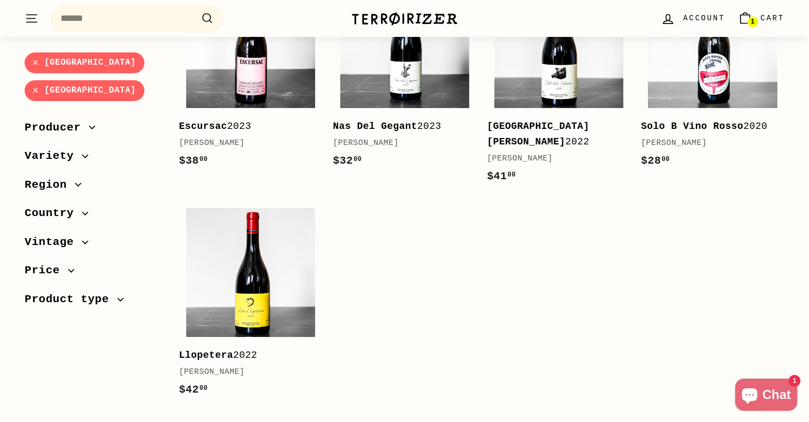
scroll to position [258, 0]
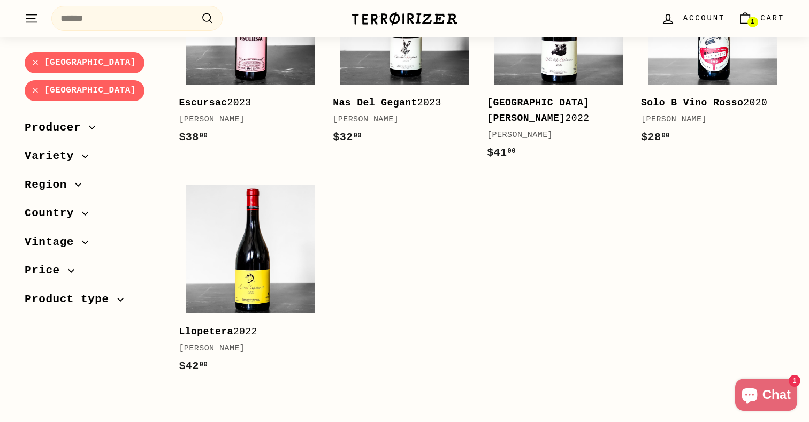
click at [68, 176] on span "Region" at bounding box center [50, 185] width 50 height 18
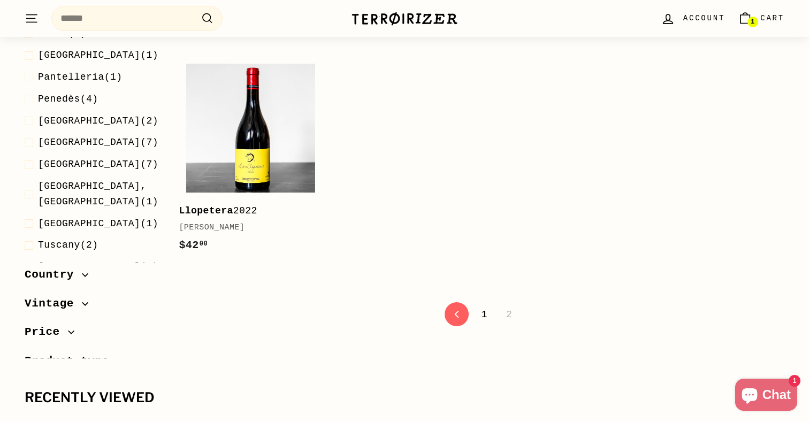
scroll to position [547, 0]
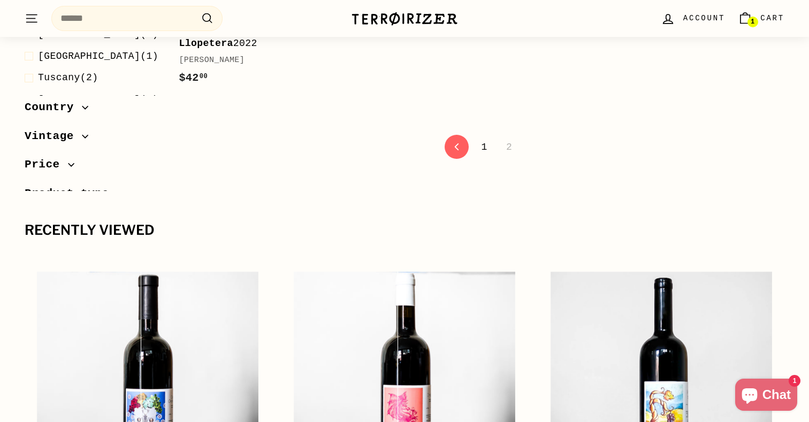
click at [76, 98] on span "Country" at bounding box center [53, 107] width 57 height 18
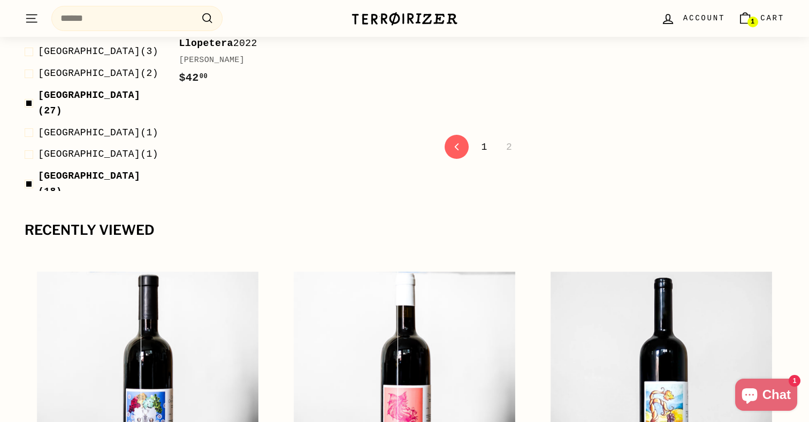
scroll to position [516, 0]
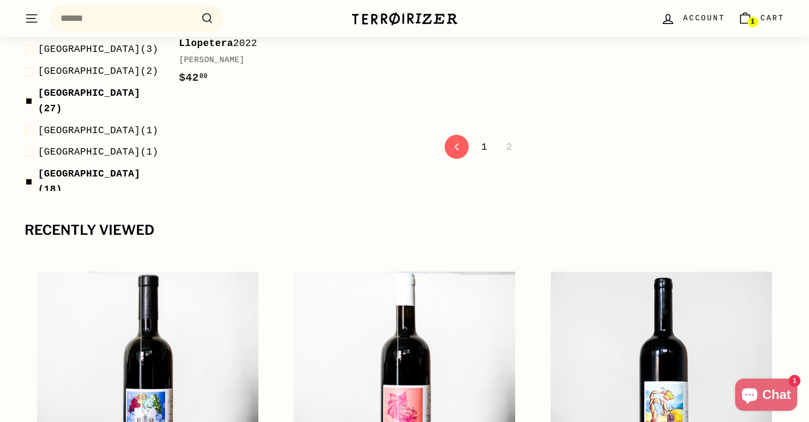
click at [70, 226] on span "USA (18)" at bounding box center [100, 241] width 124 height 31
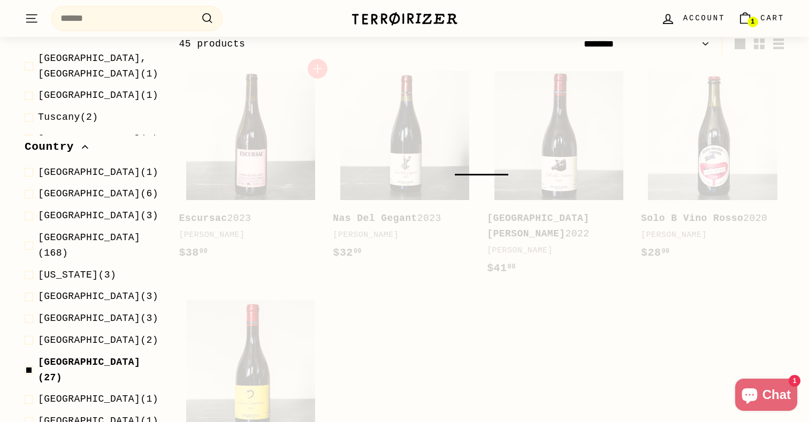
scroll to position [132, 0]
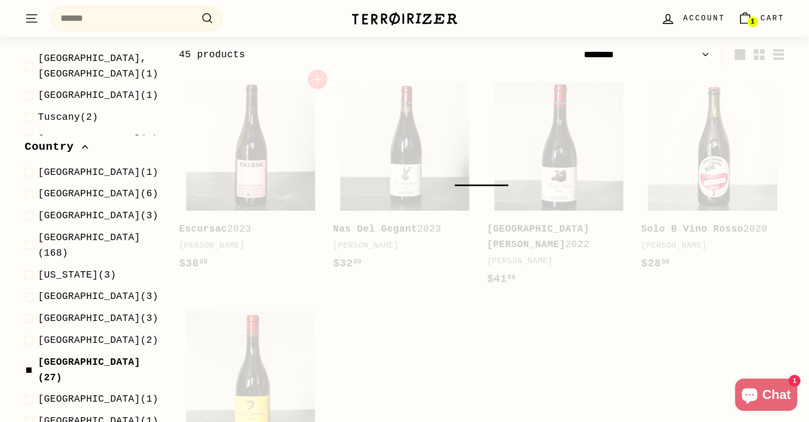
select select "******"
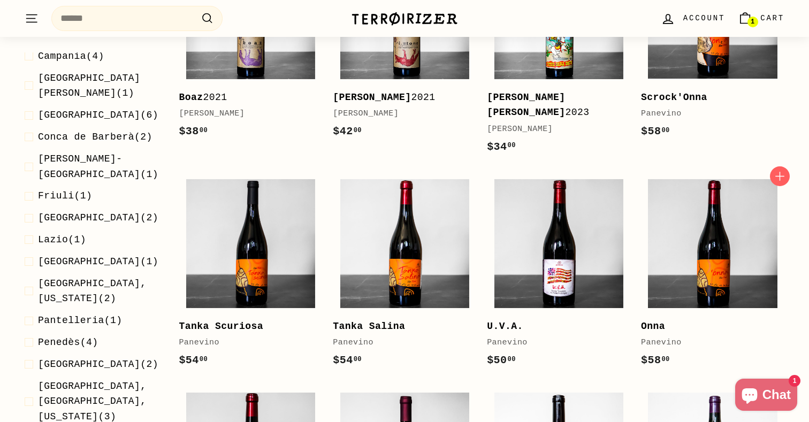
scroll to position [482, 0]
